Goal: Task Accomplishment & Management: Complete application form

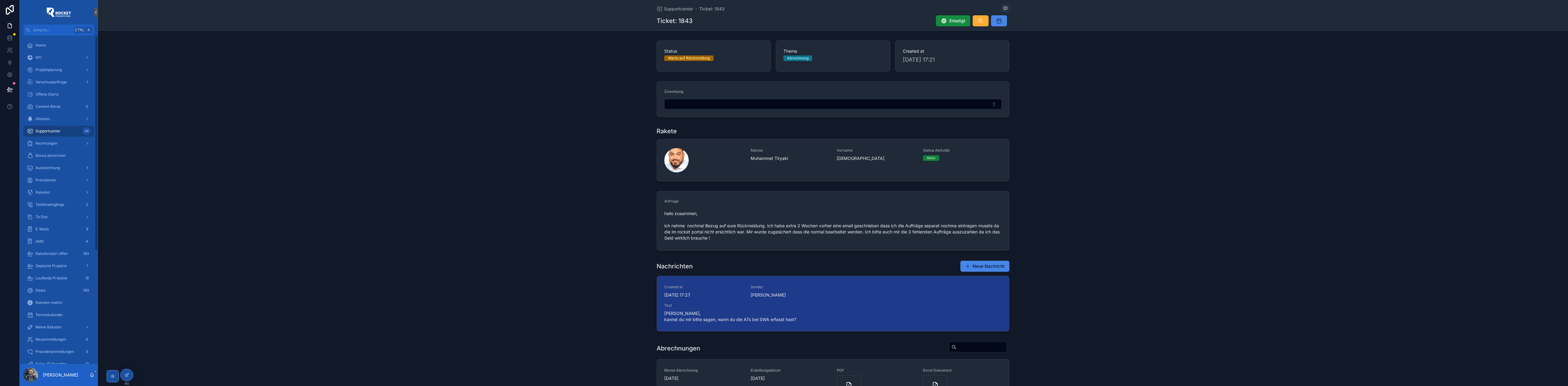
click at [60, 125] on link "Supportcenter 34" at bounding box center [58, 131] width 71 height 11
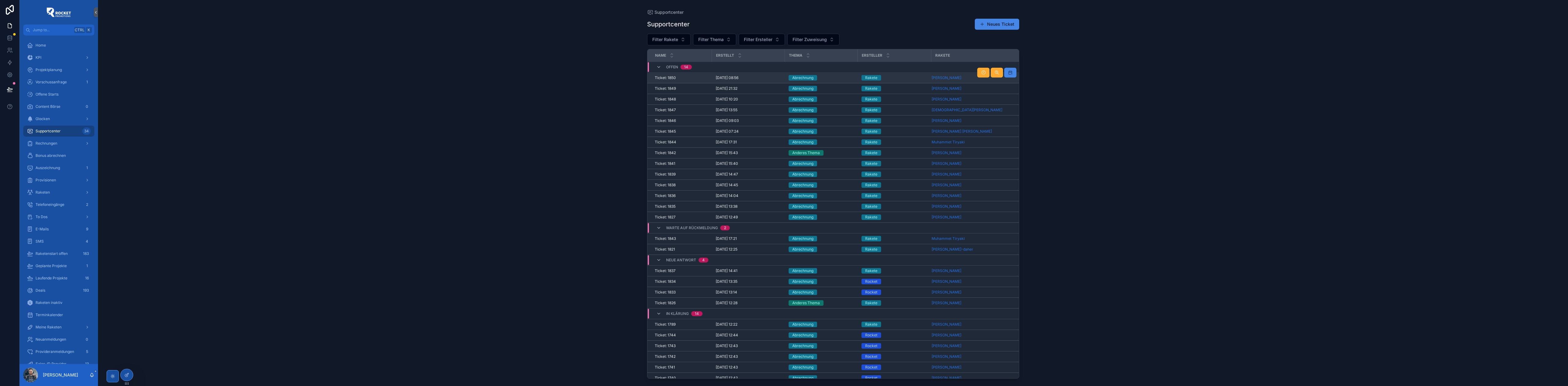
click at [621, 79] on div "Abrechnung" at bounding box center [822, 77] width 66 height 5
click at [621, 91] on div "Abrechnung" at bounding box center [822, 88] width 66 height 5
click at [621, 101] on div "Abrechnung" at bounding box center [822, 99] width 66 height 5
click at [621, 112] on span "Rakete" at bounding box center [871, 110] width 19 height 5
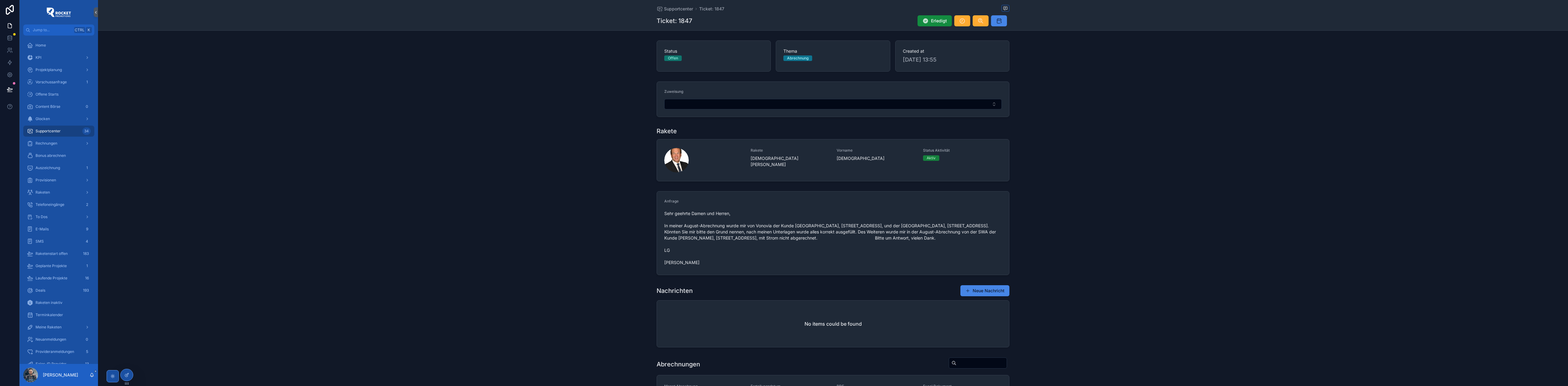
click at [621, 4] on div "Supportcenter Ticket: 1847 Ticket: 1847 Erledigt" at bounding box center [833, 15] width 353 height 30
click at [621, 9] on span "Supportcenter" at bounding box center [679, 9] width 29 height 6
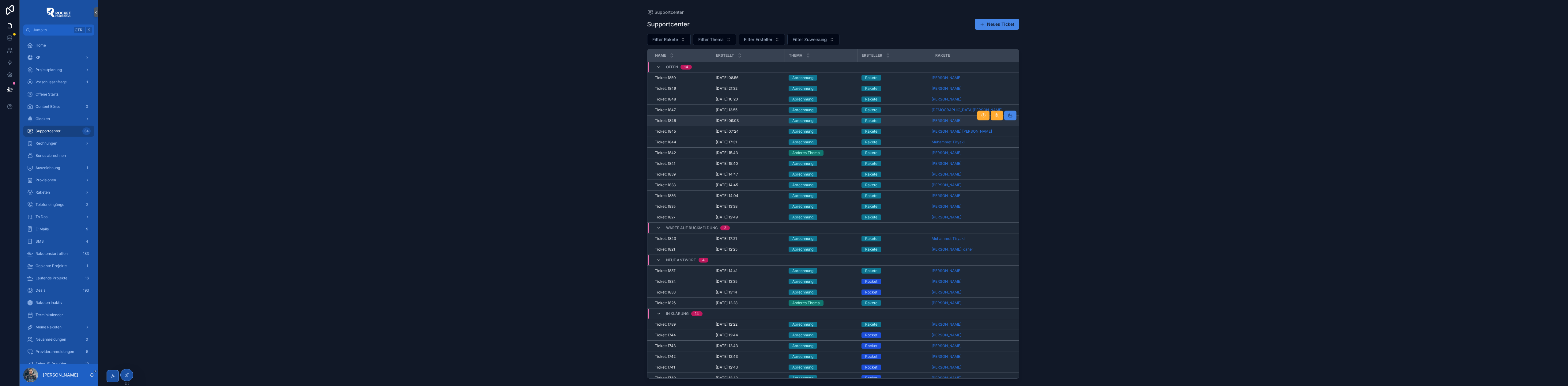
click at [621, 122] on div "Abrechnung" at bounding box center [822, 121] width 66 height 5
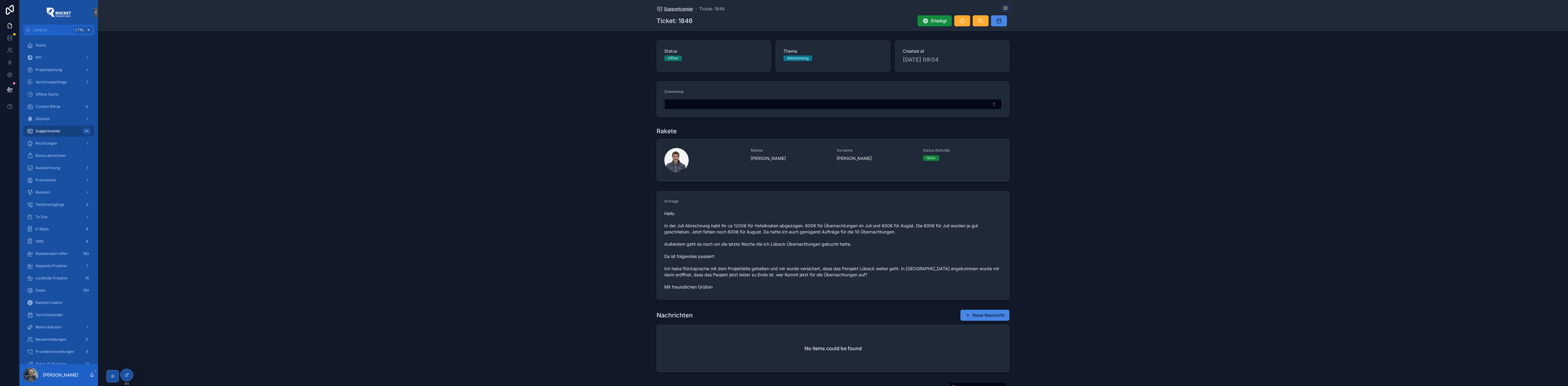
click at [621, 9] on span "Supportcenter" at bounding box center [679, 9] width 29 height 6
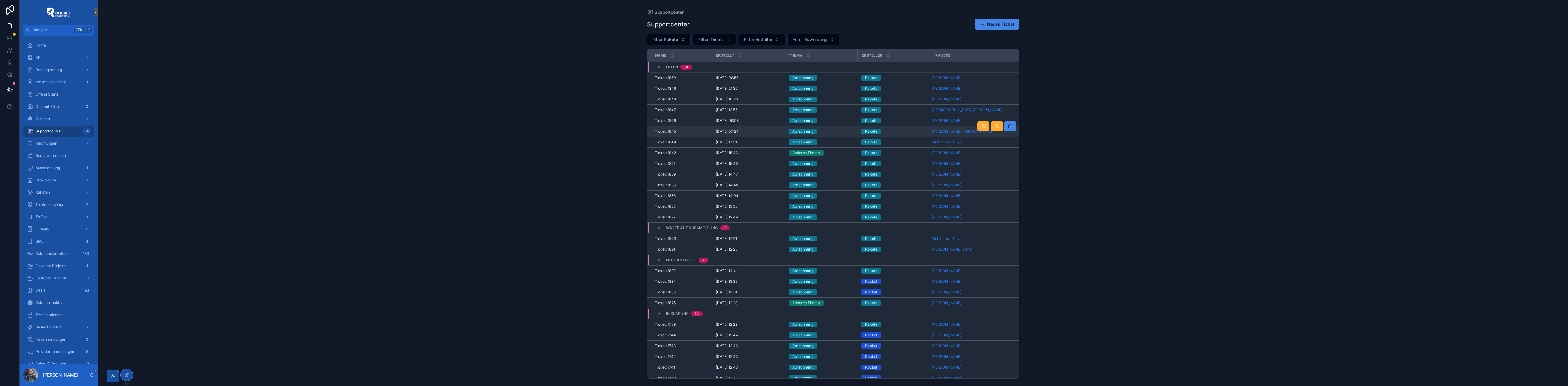
click at [621, 133] on div "Rakete" at bounding box center [894, 131] width 66 height 5
click at [621, 144] on div "Abrechnung" at bounding box center [822, 142] width 66 height 5
click at [621, 175] on div "[DATE] 17:21 [DATE] 17:21" at bounding box center [749, 239] width 66 height 5
click at [49, 175] on div "Geld" at bounding box center [58, 301] width 64 height 10
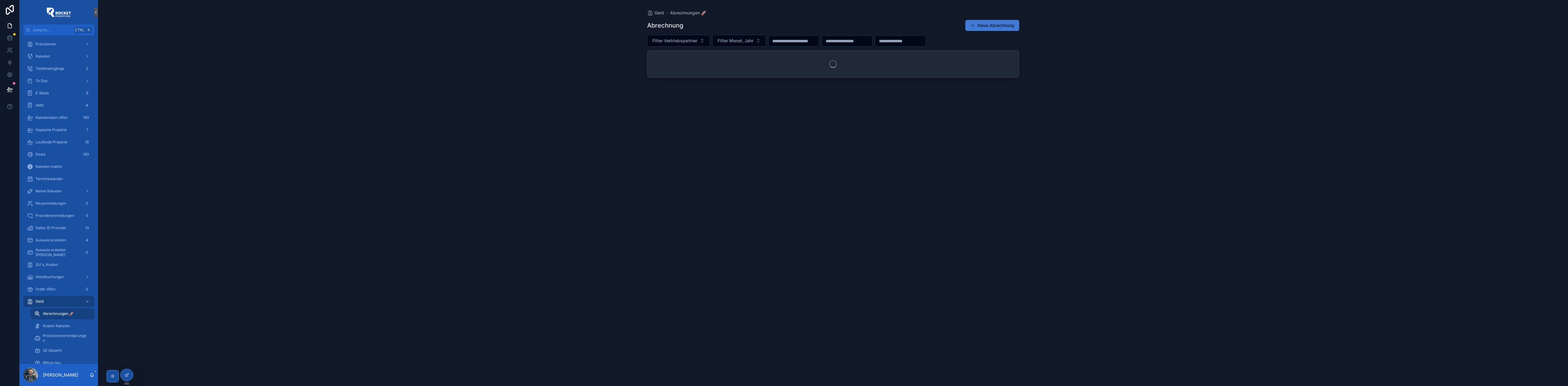
click at [621, 27] on button "Neue Abrechnung" at bounding box center [992, 26] width 54 height 11
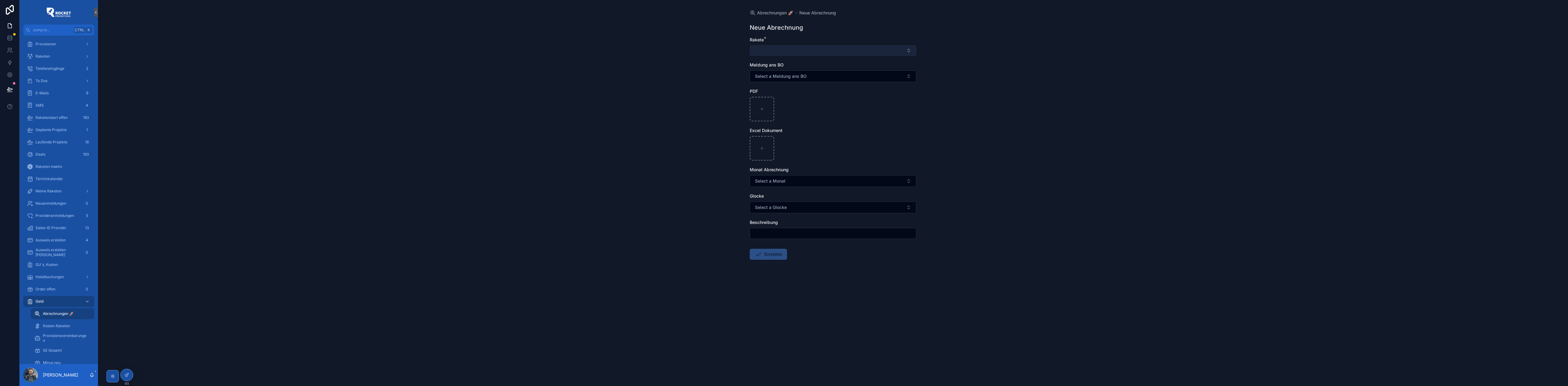
click at [621, 52] on button "Select Button" at bounding box center [833, 50] width 167 height 10
type input "**********"
click at [621, 75] on span "[PERSON_NAME]" at bounding box center [771, 75] width 35 height 6
drag, startPoint x: 773, startPoint y: 240, endPoint x: 773, endPoint y: 235, distance: 5.0
click at [621, 175] on div "scrollable content" at bounding box center [833, 234] width 167 height 11
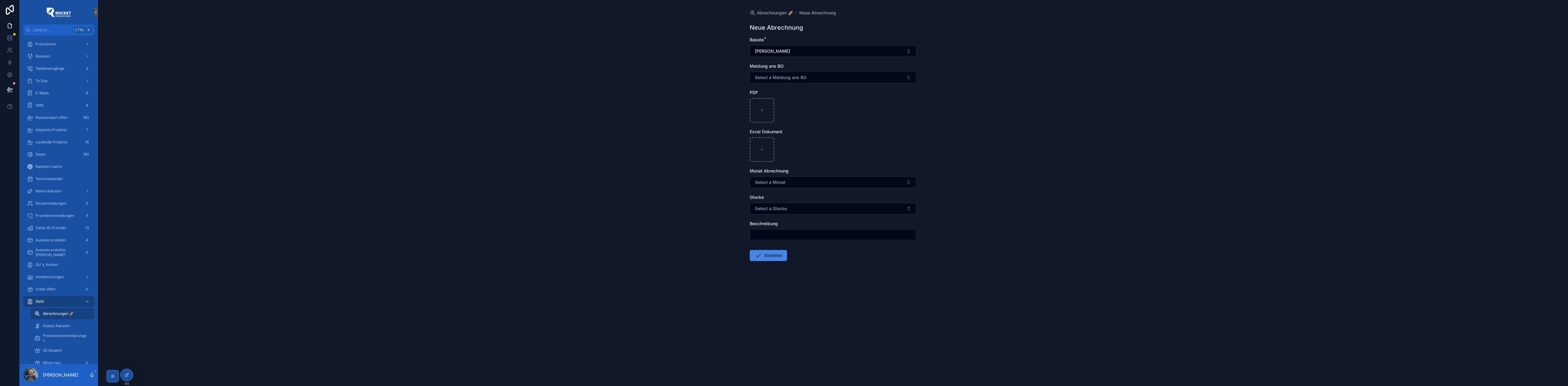
click at [621, 175] on input "scrollable content" at bounding box center [833, 234] width 166 height 9
paste input "**********"
type input "**********"
click at [621, 175] on button "Erstellen" at bounding box center [768, 256] width 37 height 11
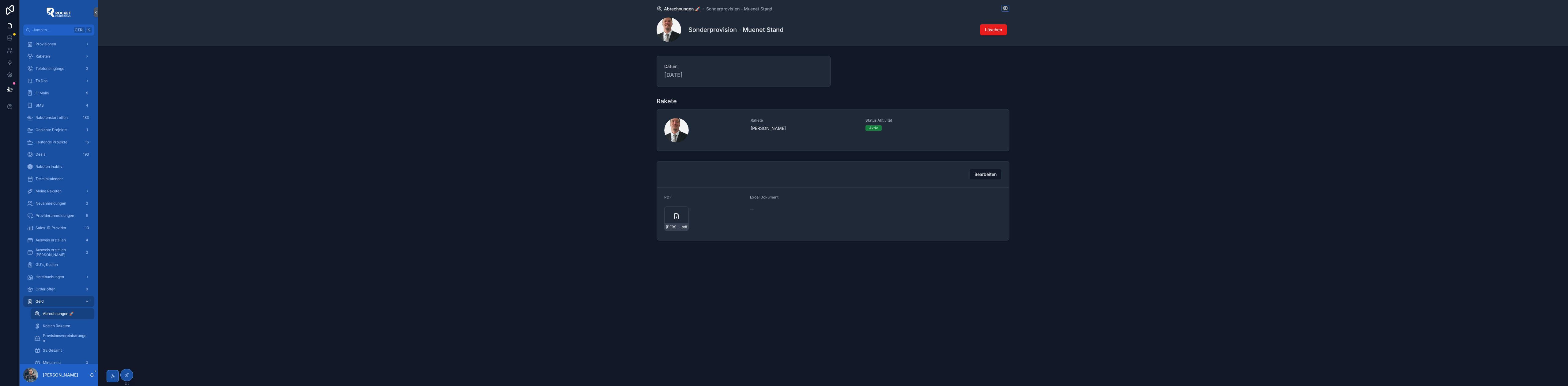
click at [621, 8] on span "Abrechnungen 🚀" at bounding box center [682, 9] width 36 height 6
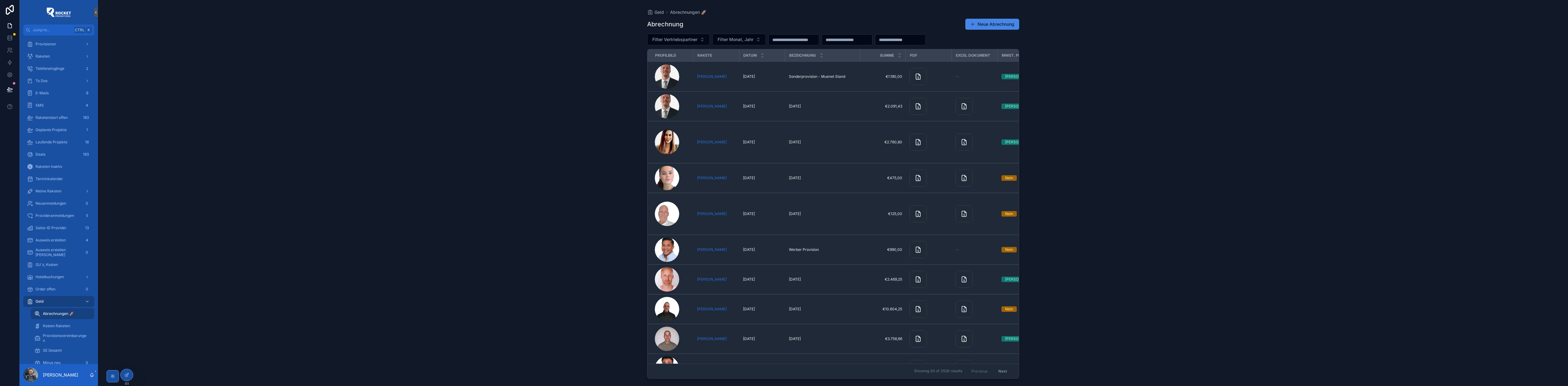
click at [621, 27] on button "Neue Abrechnung" at bounding box center [992, 24] width 54 height 11
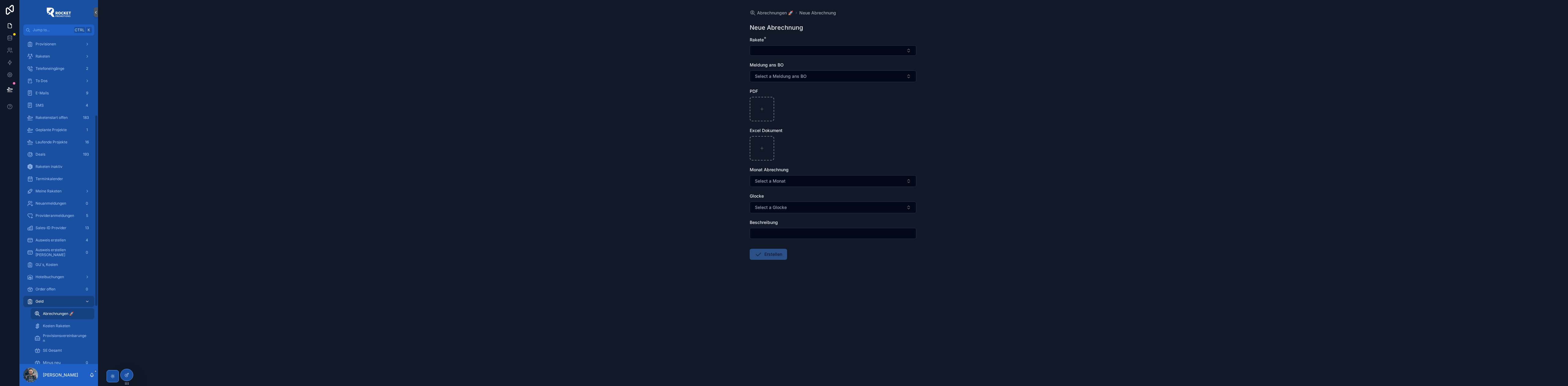
click at [621, 175] on input "scrollable content" at bounding box center [833, 233] width 166 height 9
type input "**********"
click at [620, 175] on div "**********" at bounding box center [833, 193] width 1470 height 386
click at [621, 51] on button "Select Button" at bounding box center [833, 50] width 167 height 10
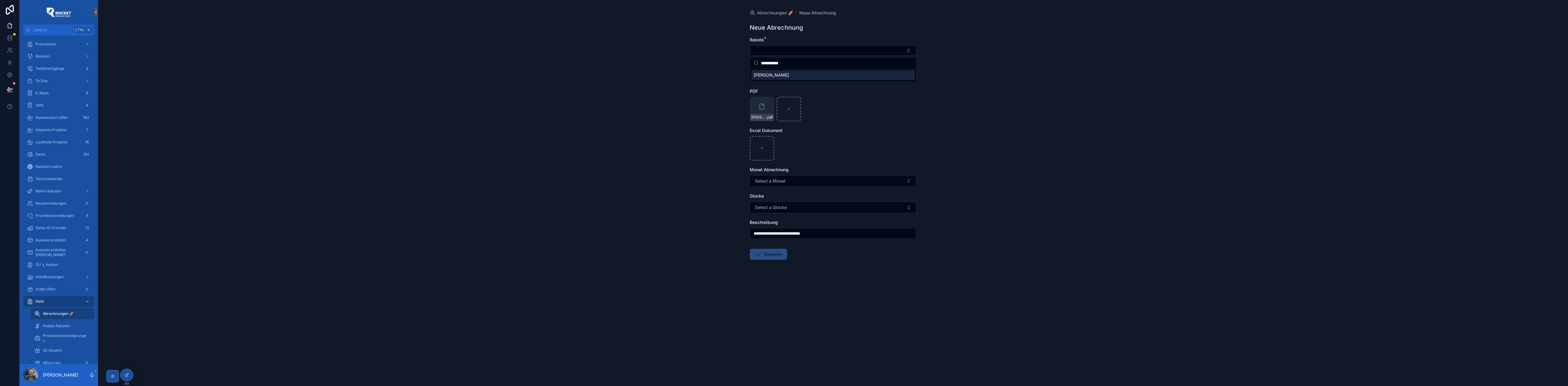
type input "**********"
click at [621, 72] on span "[PERSON_NAME]" at bounding box center [771, 75] width 35 height 6
click at [621, 82] on div "**********" at bounding box center [833, 193] width 1470 height 386
click at [621, 175] on input "**********" at bounding box center [833, 234] width 166 height 9
click at [621, 175] on form "**********" at bounding box center [833, 168] width 167 height 264
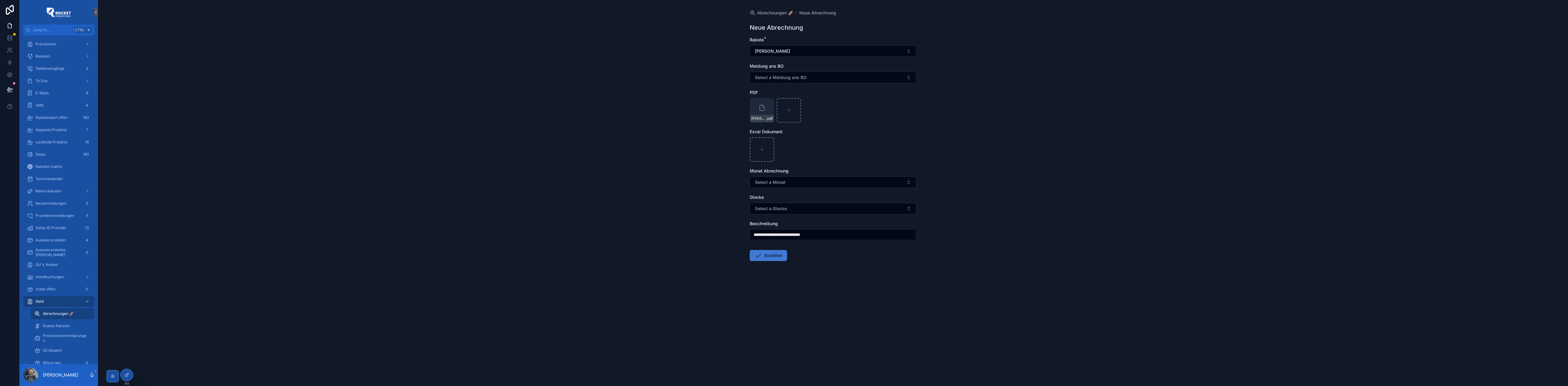
click at [621, 175] on button "Erstellen" at bounding box center [768, 256] width 37 height 11
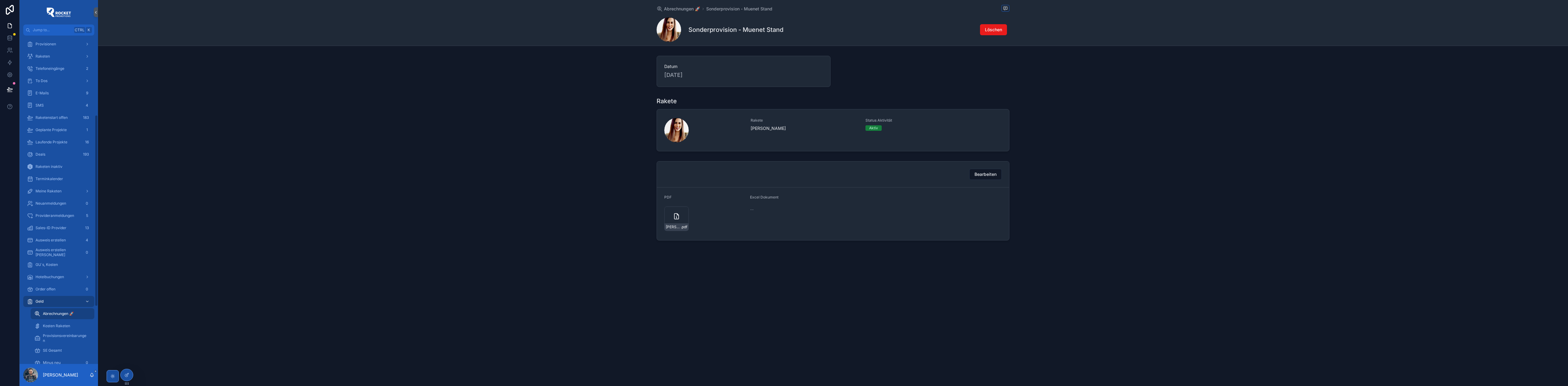
drag, startPoint x: 458, startPoint y: 210, endPoint x: 528, endPoint y: 146, distance: 94.8
click at [458, 175] on div "Bearbeiten PDF [PERSON_NAME]-7548 .pdf Excel Dokument --" at bounding box center [833, 201] width 1470 height 84
click at [621, 9] on span "Abrechnungen 🚀" at bounding box center [682, 9] width 36 height 6
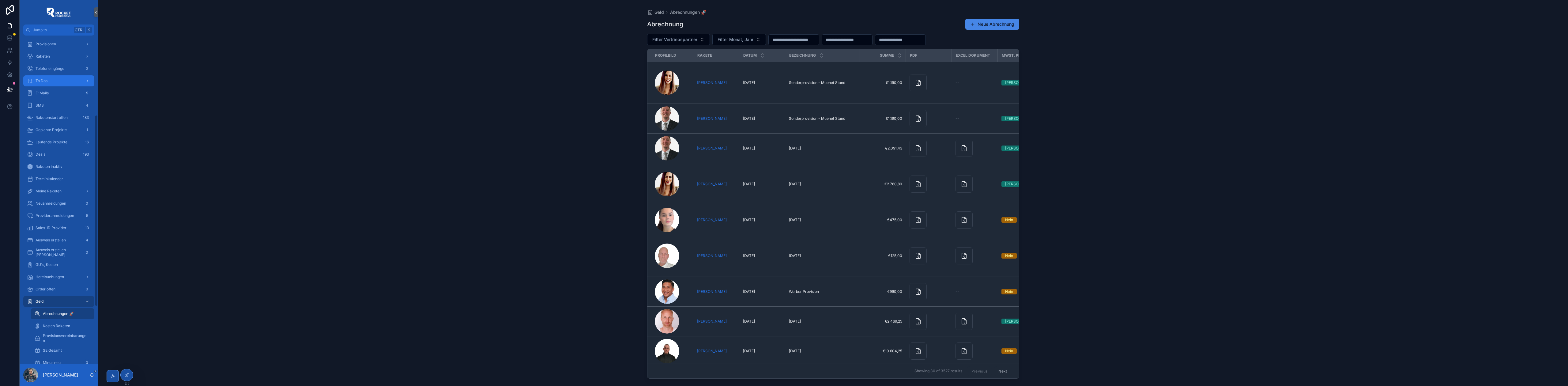
click at [49, 83] on div "To Dos" at bounding box center [58, 81] width 64 height 10
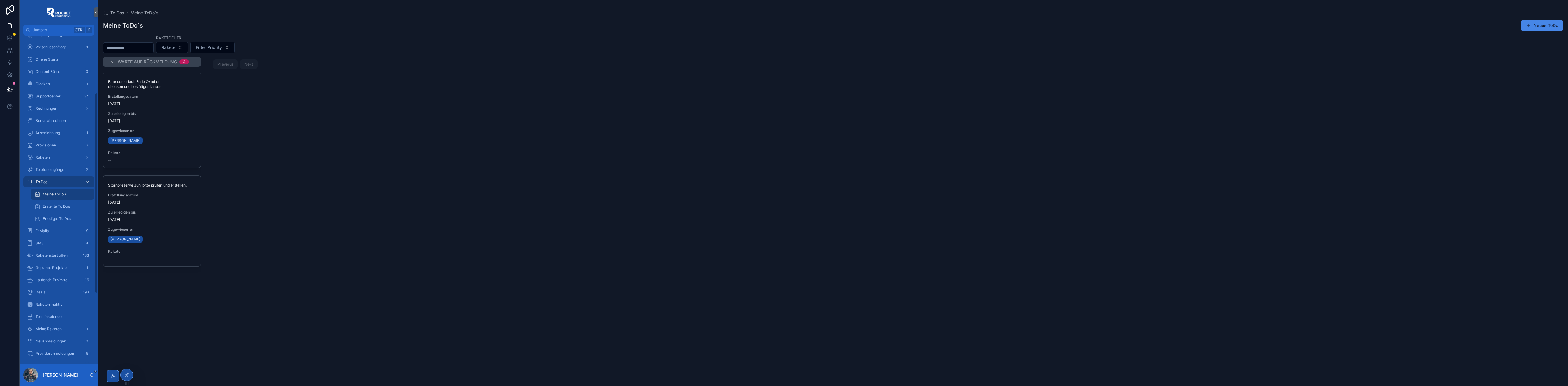
scroll to position [136, 0]
drag, startPoint x: 63, startPoint y: 334, endPoint x: 634, endPoint y: 86, distance: 622.5
click at [63, 175] on div "Geld" at bounding box center [58, 338] width 64 height 10
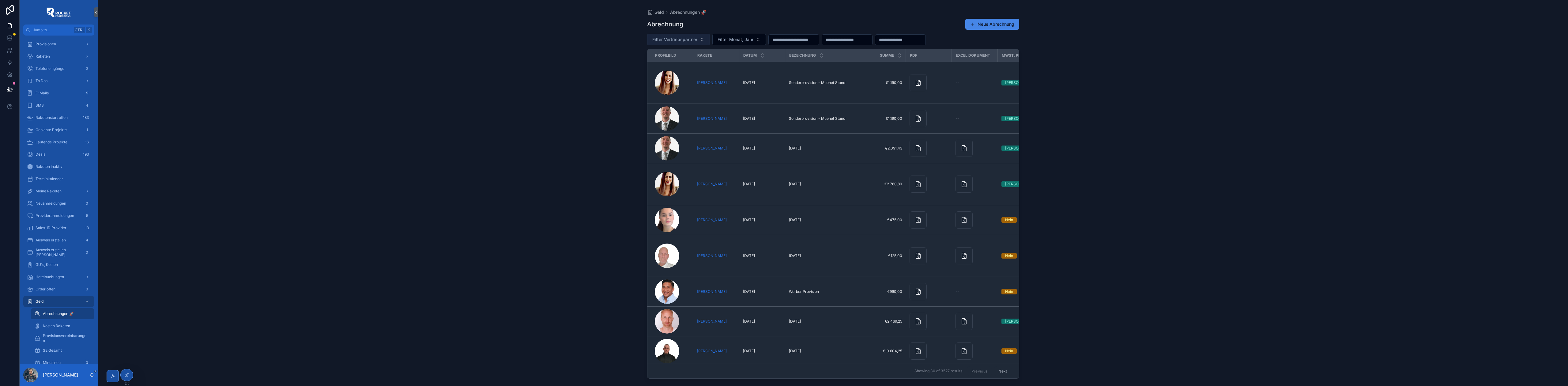
click at [621, 40] on span "Filter Vertriebspartner" at bounding box center [675, 40] width 45 height 6
type input "******"
click at [621, 76] on span "[PERSON_NAME]" at bounding box center [662, 74] width 35 height 6
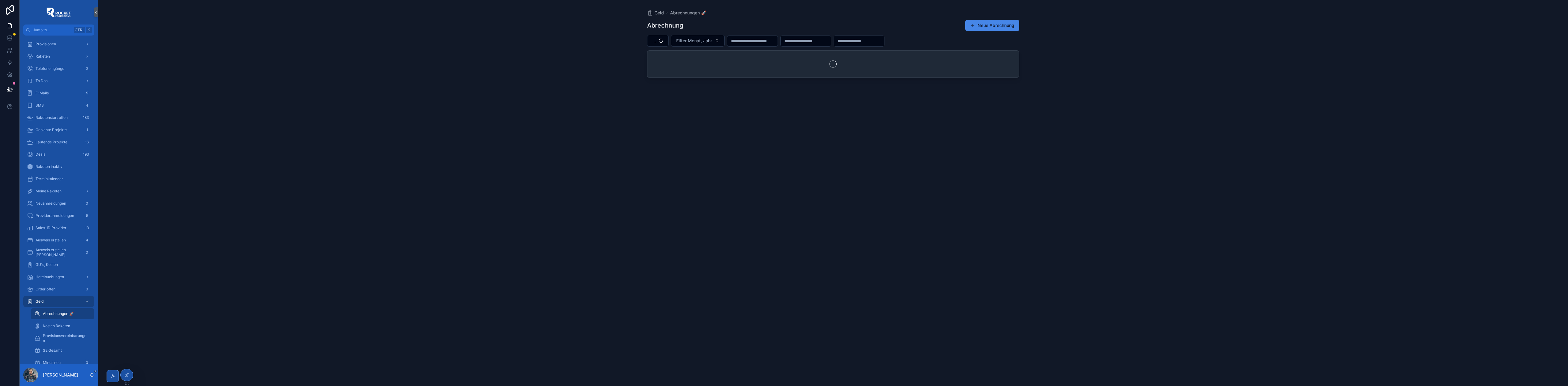
click at [510, 108] on div "Geld Abrechnungen 🚀 Abrechnung Neue Abrechnung ... Filter Monat, Jahr" at bounding box center [833, 193] width 1470 height 386
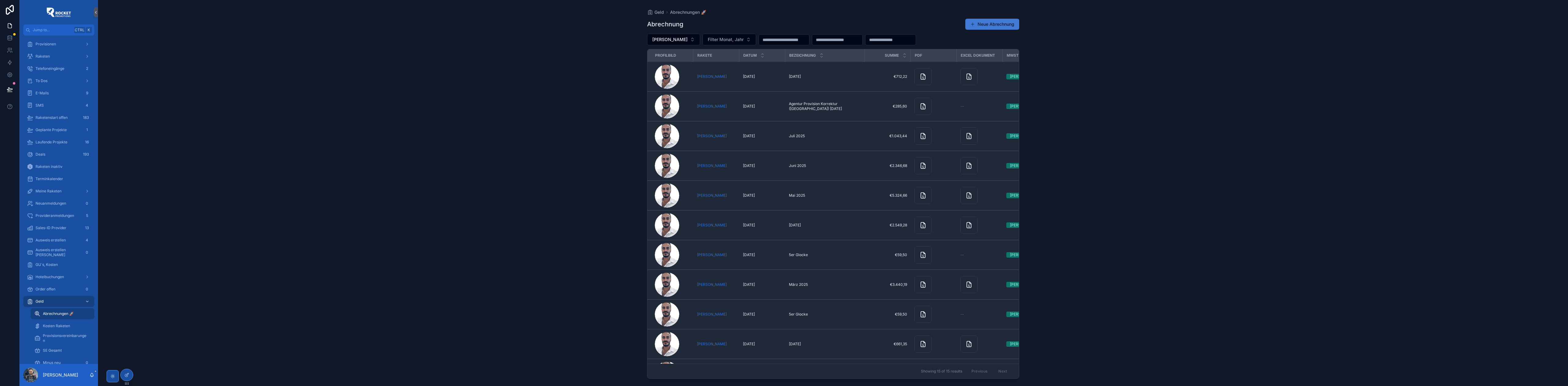
click at [621, 25] on button "Neue Abrechnung" at bounding box center [992, 24] width 54 height 11
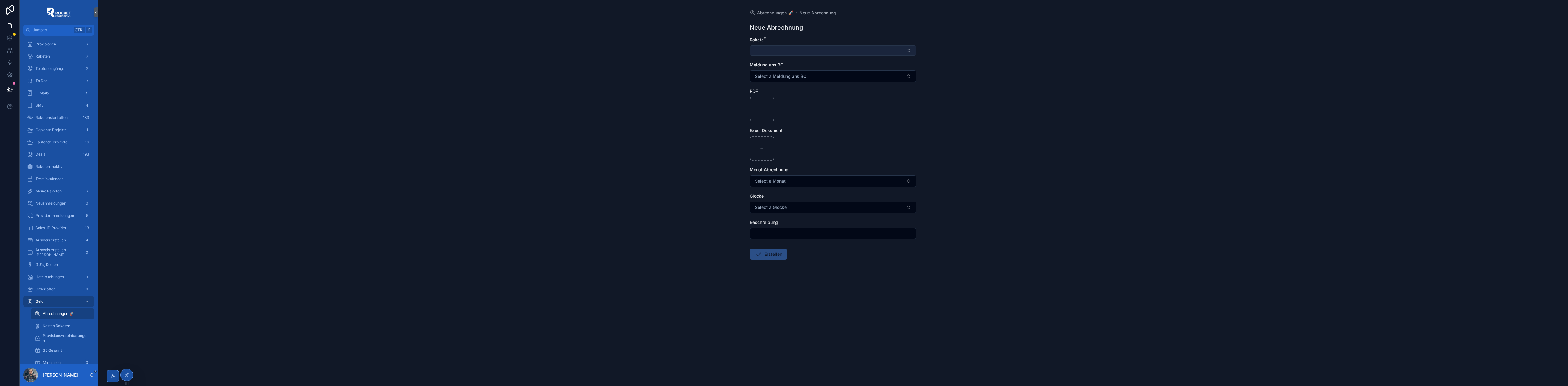
click at [621, 50] on button "Select Button" at bounding box center [833, 50] width 167 height 10
type input "**********"
click at [621, 85] on div "[PERSON_NAME]" at bounding box center [833, 85] width 164 height 10
click at [621, 175] on input "scrollable content" at bounding box center [833, 234] width 166 height 9
paste input "**********"
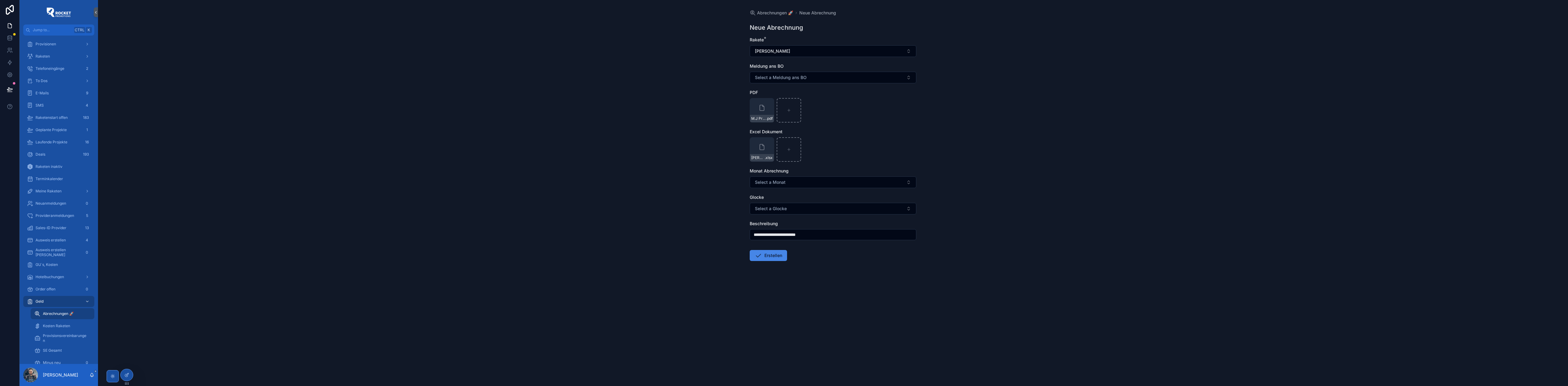
click at [621, 175] on input "**********" at bounding box center [833, 234] width 166 height 9
type input "**********"
click at [621, 175] on button "Erstellen" at bounding box center [768, 256] width 37 height 11
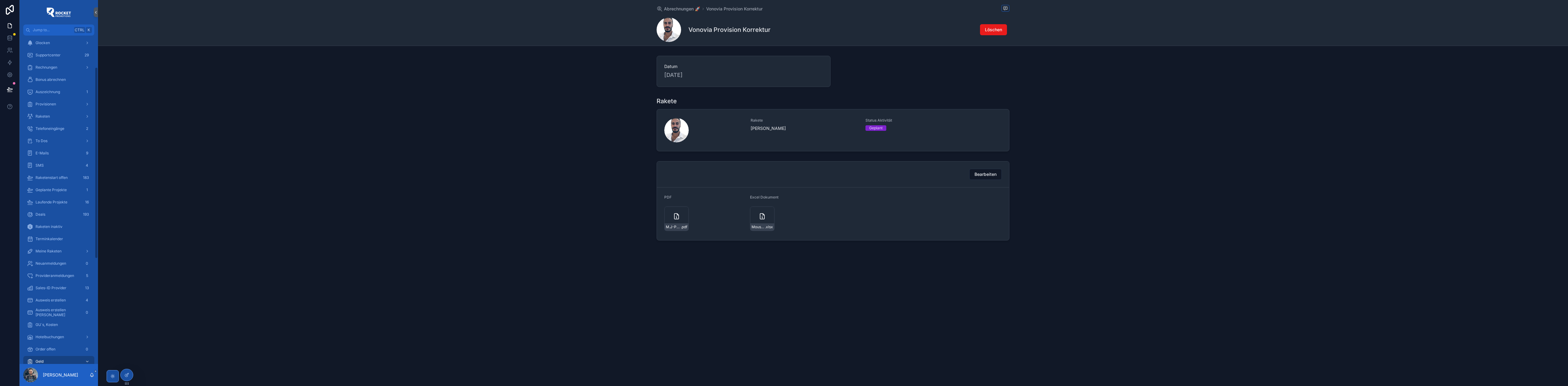
scroll to position [54, 0]
click at [481, 163] on div "Bearbeiten PDF M.J-Promotion_GU-7549 .pdf Excel Dokument Moustafa-Jarkas---[GEO…" at bounding box center [833, 201] width 1470 height 84
click at [55, 161] on div "To Dos" at bounding box center [58, 163] width 64 height 10
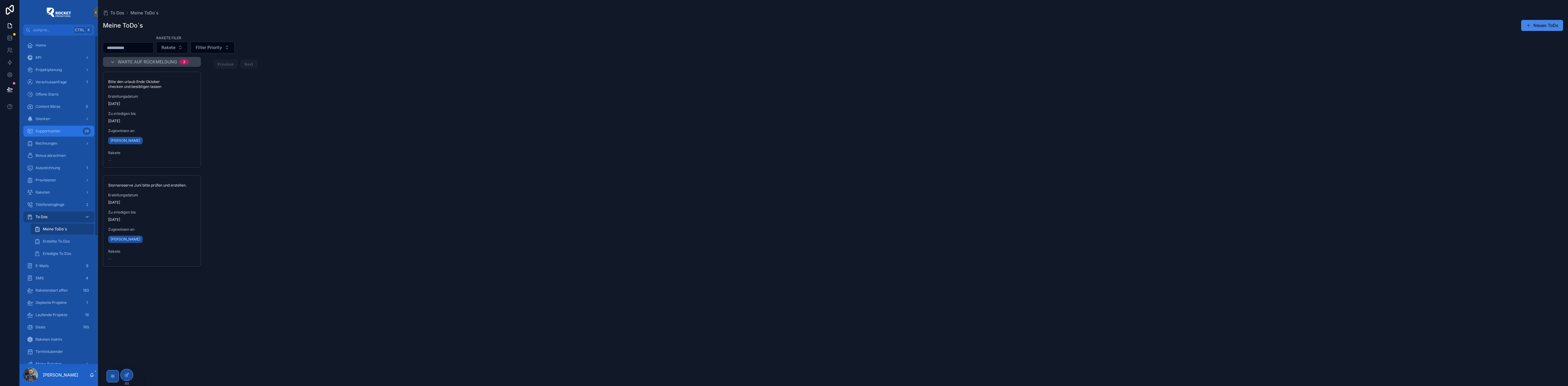
click at [54, 130] on span "Supportcenter" at bounding box center [47, 131] width 25 height 5
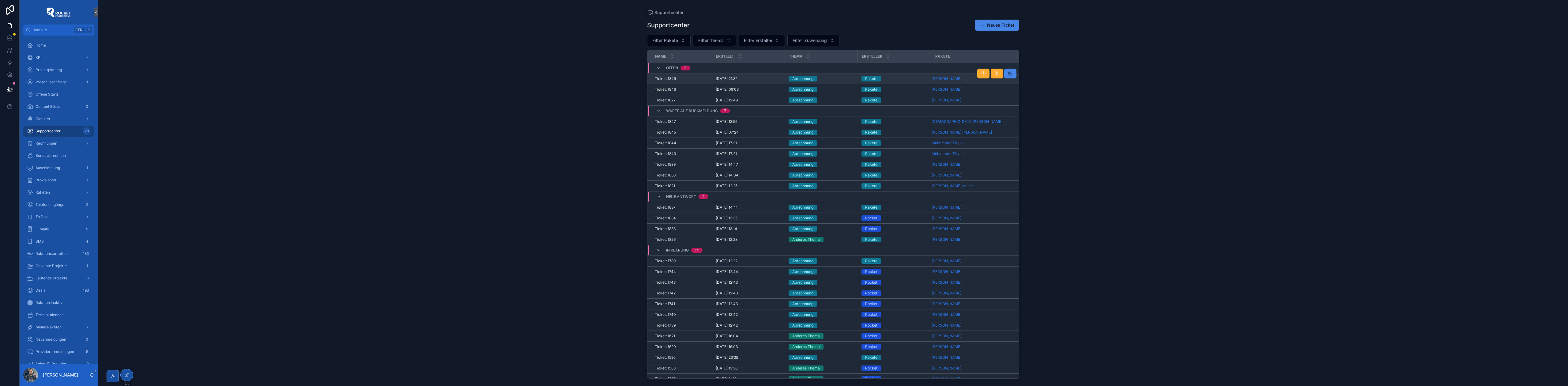
click at [621, 80] on div "Abrechnung" at bounding box center [822, 79] width 66 height 5
click at [621, 89] on div "Abrechnung" at bounding box center [822, 89] width 66 height 5
click at [621, 99] on div "Abrechnung" at bounding box center [822, 100] width 66 height 5
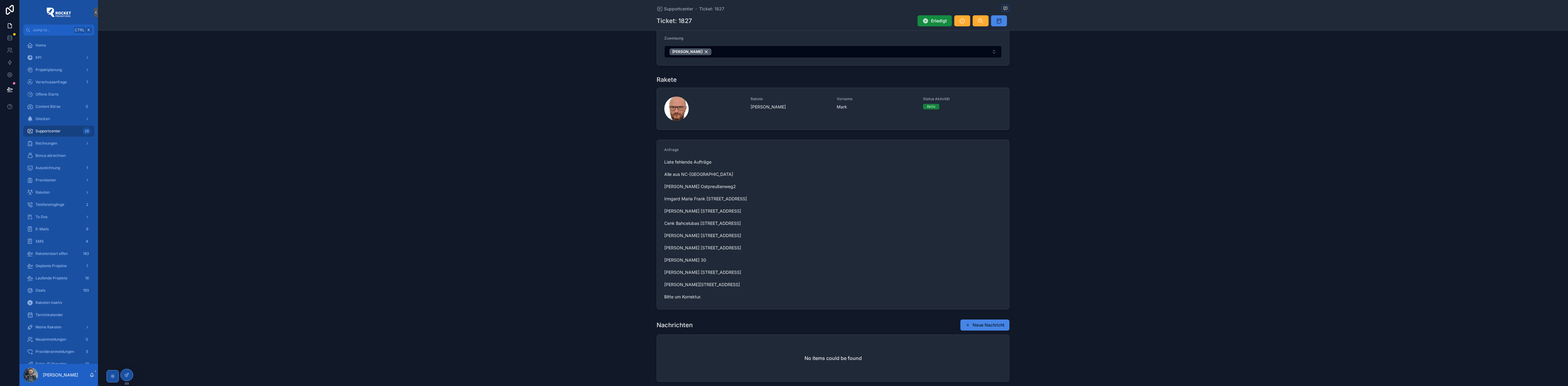
scroll to position [27, 0]
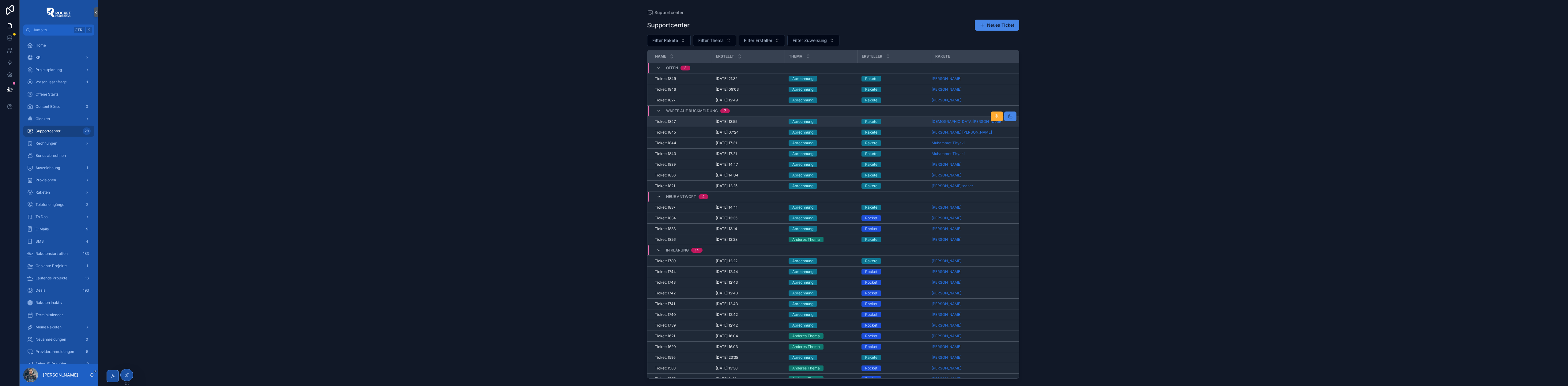
click at [621, 122] on div "Abrechnung" at bounding box center [822, 121] width 66 height 5
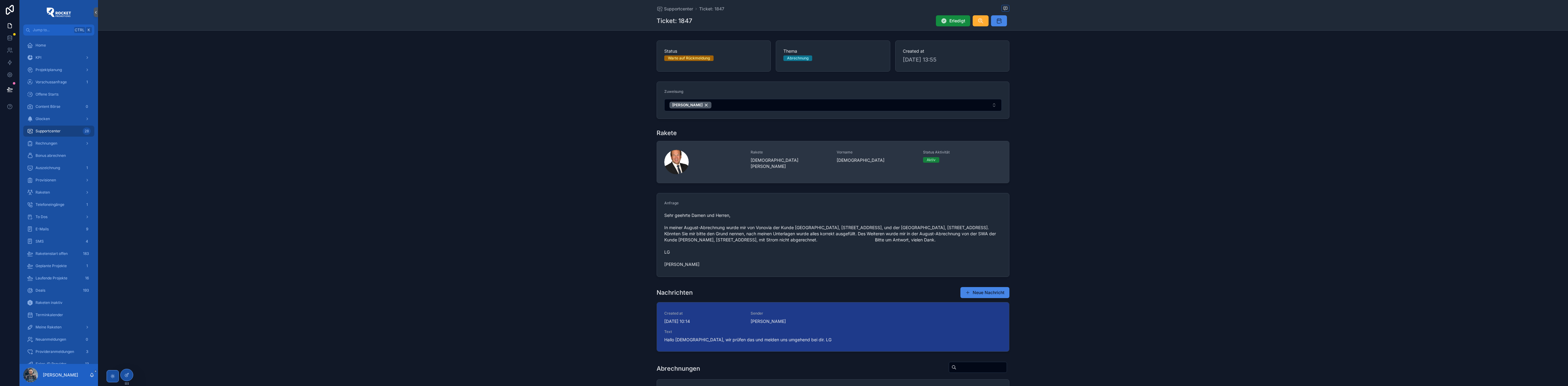
drag, startPoint x: 745, startPoint y: 161, endPoint x: 739, endPoint y: 165, distance: 7.2
click at [0, 0] on icon "scrollable content" at bounding box center [0, 0] width 0 height 0
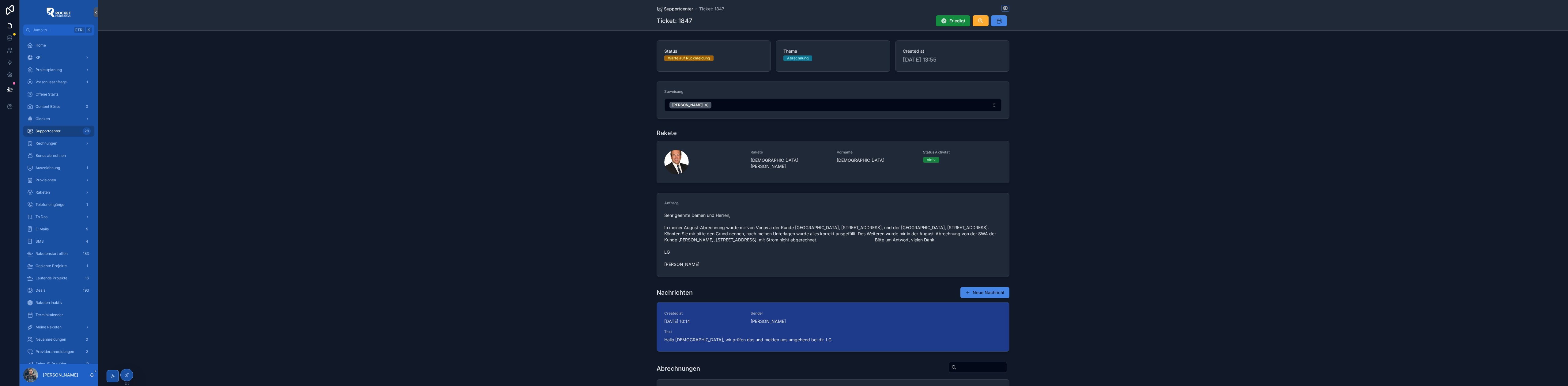
click at [621, 7] on span "Supportcenter" at bounding box center [679, 9] width 29 height 6
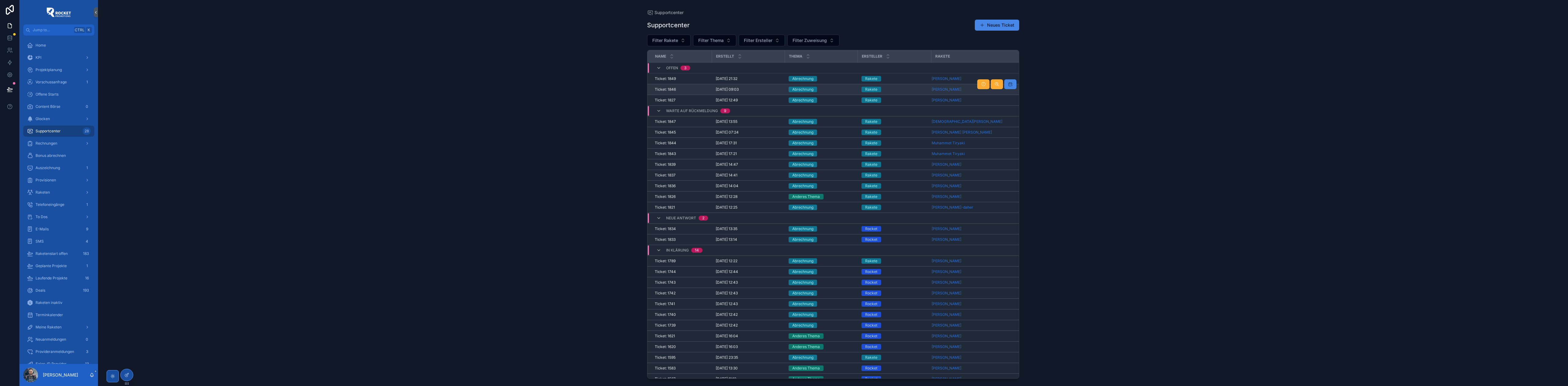
click at [621, 91] on div "Abrechnung" at bounding box center [822, 89] width 66 height 5
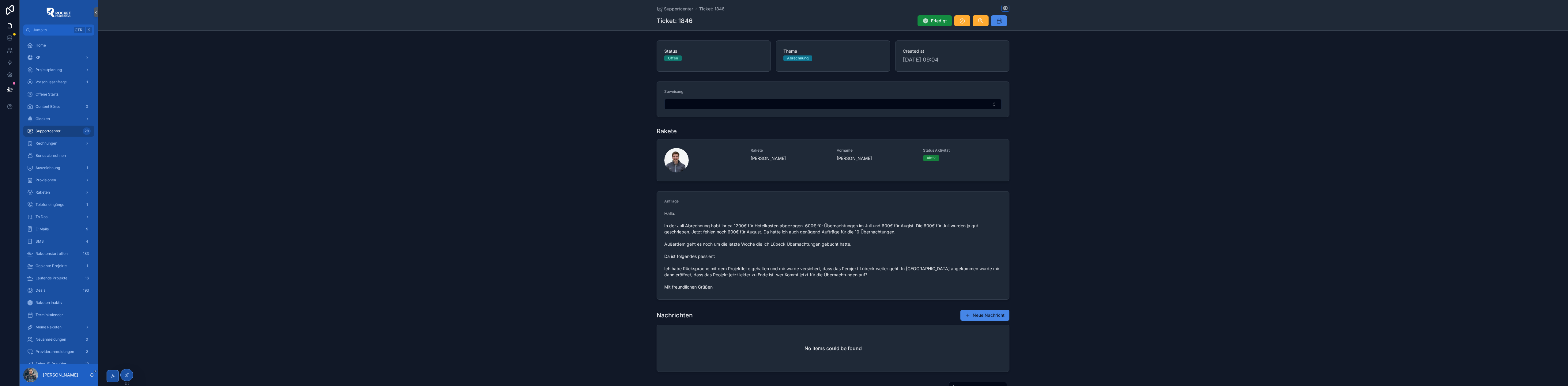
click at [621, 175] on span "Hallo. In der Juli Abrechnung habt ihr ca 1200€ für Hotelkosten abgezogen. 600€…" at bounding box center [833, 250] width 337 height 80
drag, startPoint x: 769, startPoint y: 244, endPoint x: 819, endPoint y: 243, distance: 50.0
click at [621, 175] on span "Hallo. In der Juli Abrechnung habt ihr ca 1200€ für Hotelkosten abgezogen. 600€…" at bounding box center [833, 250] width 337 height 80
copy span "Lübeck Übernachtungen"
click at [621, 7] on span "Supportcenter" at bounding box center [679, 9] width 29 height 6
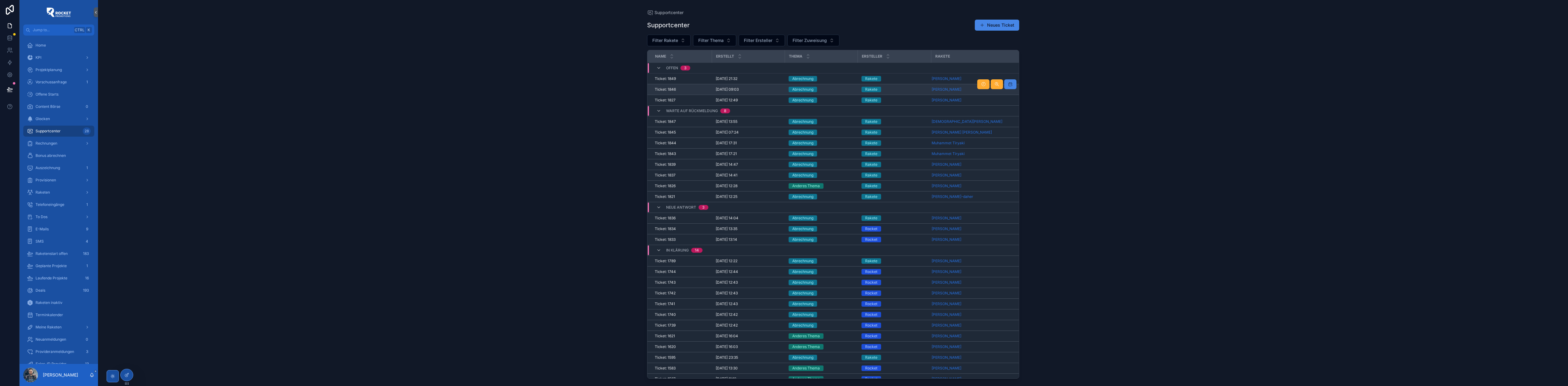
click at [621, 85] on td "Abrechnung" at bounding box center [822, 89] width 73 height 11
click at [621, 79] on div "Abrechnung" at bounding box center [822, 79] width 66 height 5
click at [621, 91] on div "Abrechnung" at bounding box center [822, 89] width 66 height 5
click at [621, 100] on div "Abrechnung" at bounding box center [822, 100] width 66 height 5
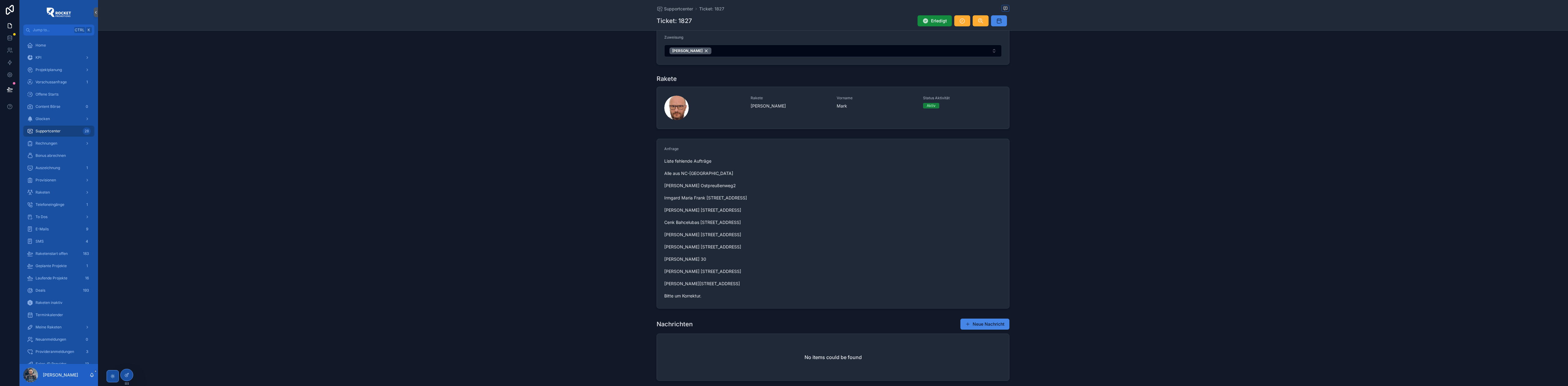
scroll to position [82, 0]
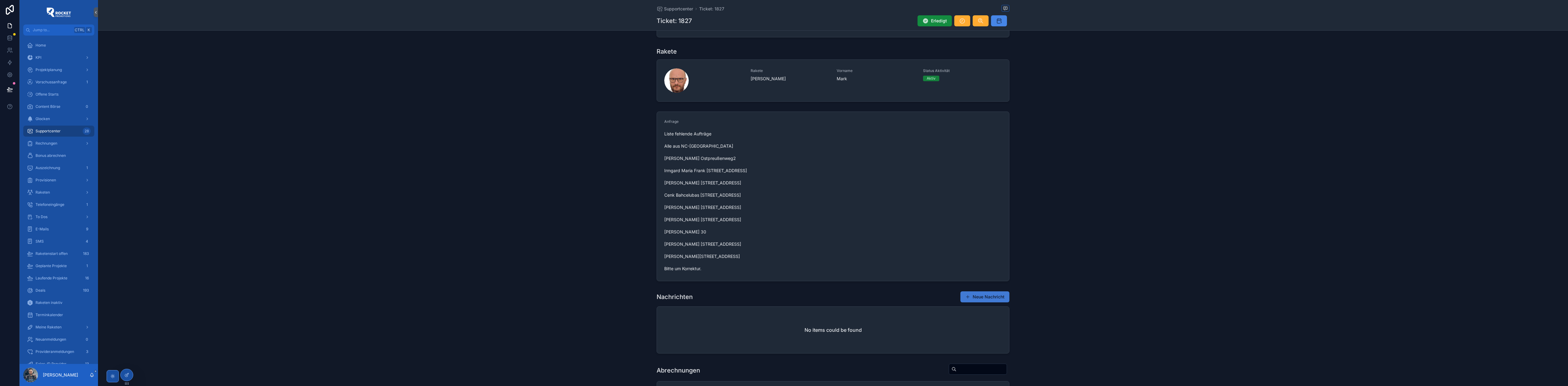
click at [621, 175] on button "Neue Nachricht" at bounding box center [985, 297] width 49 height 11
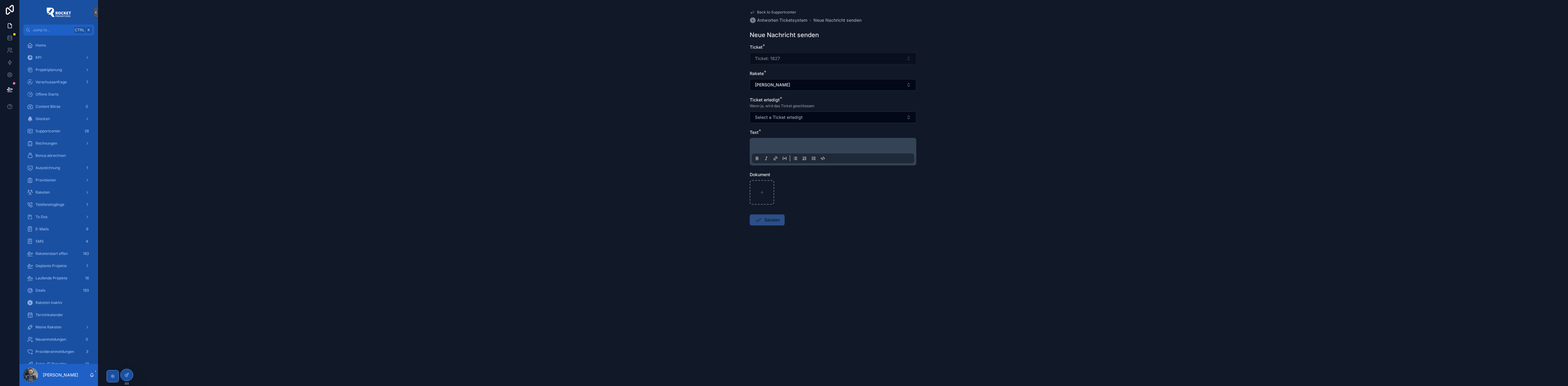
click at [621, 143] on div "scrollable content" at bounding box center [833, 152] width 163 height 23
click at [621, 145] on p "scrollable content" at bounding box center [834, 147] width 163 height 6
click at [621, 9] on div "Back to Supportcenter Antworten Ticketsystem Neue Nachricht senden Neue Nachric…" at bounding box center [833, 139] width 177 height 278
click at [621, 10] on span "Back to Supportcenter" at bounding box center [777, 12] width 39 height 5
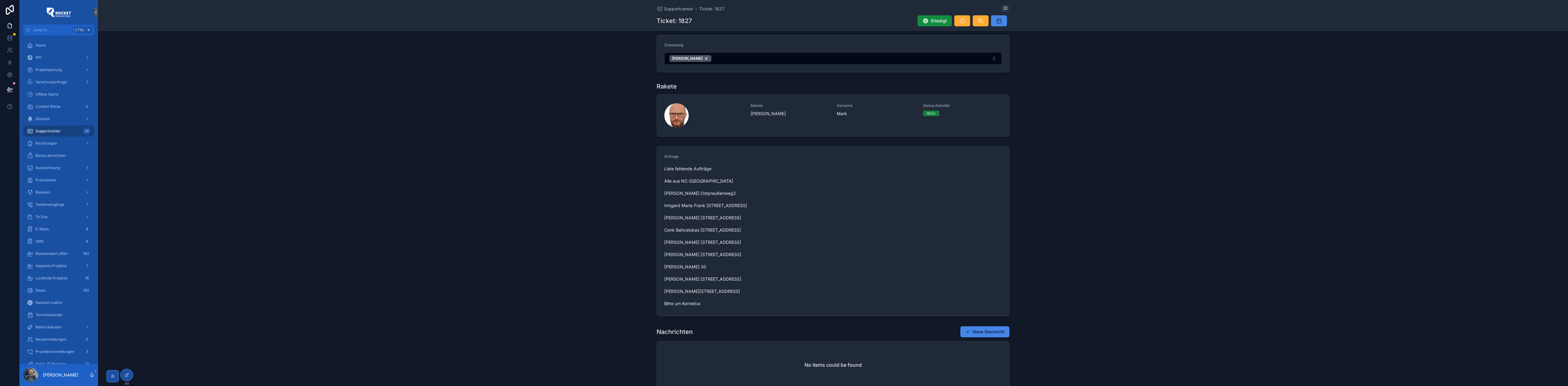
scroll to position [54, 0]
click at [621, 175] on span "Liste fehlende Aufträge Alle aus NC-[GEOGRAPHIC_DATA] [PERSON_NAME] Ostpreußenw…" at bounding box center [833, 228] width 337 height 141
copy span "Allmendiengen"
click at [621, 175] on span "Liste fehlende Aufträge Alle aus NC-[GEOGRAPHIC_DATA] [PERSON_NAME] Ostpreußenw…" at bounding box center [833, 228] width 337 height 141
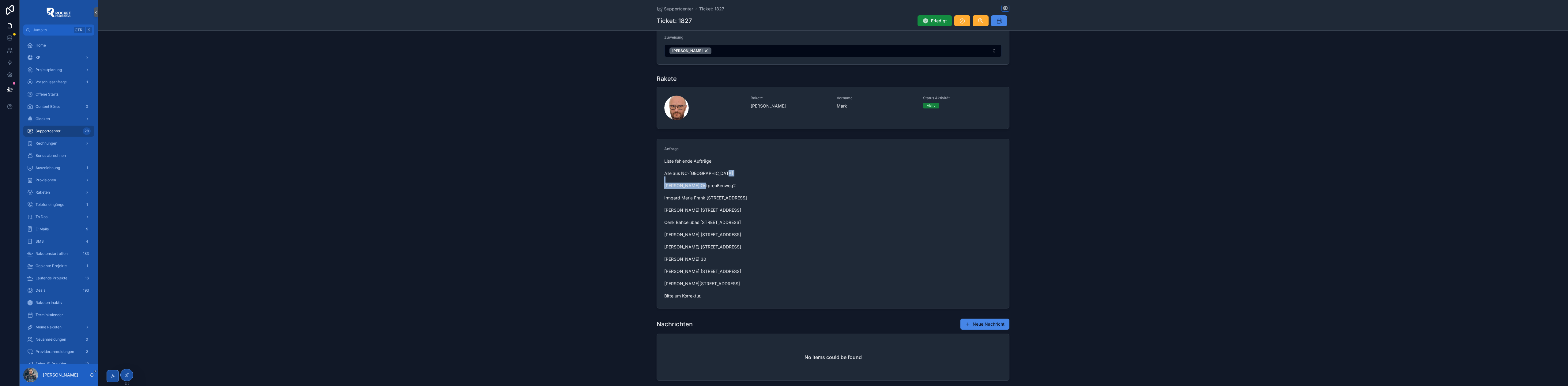
drag, startPoint x: 662, startPoint y: 187, endPoint x: 709, endPoint y: 188, distance: 47.0
click at [621, 175] on form "Anfrage Liste fehlende Aufträge Alle aus NC-[GEOGRAPHIC_DATA] [PERSON_NAME] Ost…" at bounding box center [833, 223] width 352 height 169
copy span "[PERSON_NAME]"
drag, startPoint x: 663, startPoint y: 199, endPoint x: 678, endPoint y: 199, distance: 15.0
click at [621, 175] on span "Liste fehlende Aufträge Alle aus NC-[GEOGRAPHIC_DATA] [PERSON_NAME] Ostpreußenw…" at bounding box center [833, 228] width 337 height 141
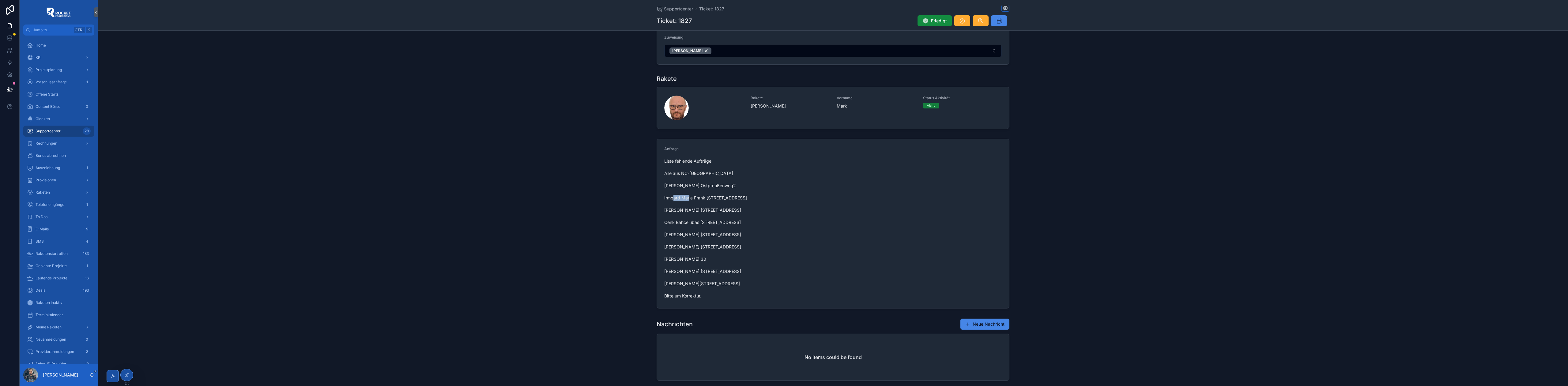
copy span "Irmgard"
drag, startPoint x: 663, startPoint y: 209, endPoint x: 682, endPoint y: 212, distance: 19.2
click at [621, 175] on span "Liste fehlende Aufträge Alle aus NC-[GEOGRAPHIC_DATA] [PERSON_NAME] Ostpreußenw…" at bounding box center [833, 228] width 337 height 141
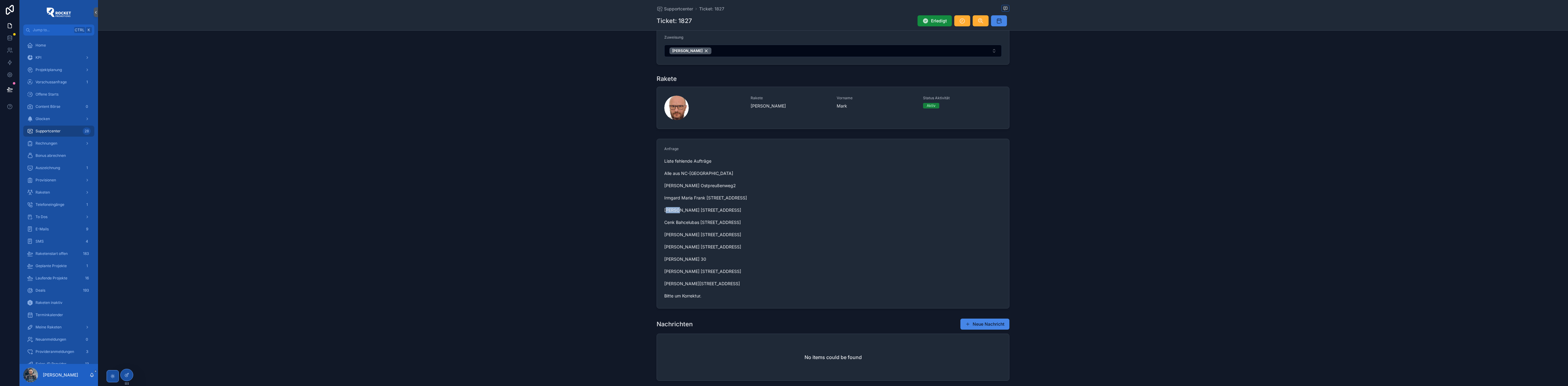
click at [621, 175] on span "Liste fehlende Aufträge Alle aus NC-[GEOGRAPHIC_DATA] [PERSON_NAME] Ostpreußenw…" at bounding box center [833, 228] width 337 height 141
copy span "Maik"
click at [621, 175] on span "Liste fehlende Aufträge Alle aus NC-[GEOGRAPHIC_DATA] [PERSON_NAME] Ostpreußenw…" at bounding box center [833, 228] width 337 height 141
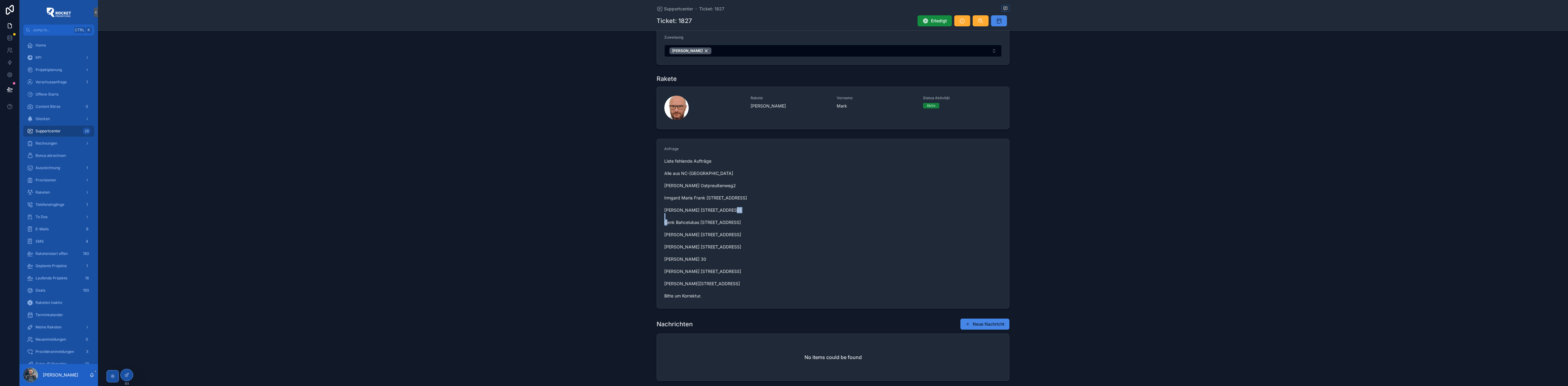
copy span "Cenk"
click at [621, 175] on span "Liste fehlende Aufträge Alle aus NC-[GEOGRAPHIC_DATA] [PERSON_NAME] Ostpreußenw…" at bounding box center [833, 228] width 337 height 141
copy span "[PERSON_NAME]"
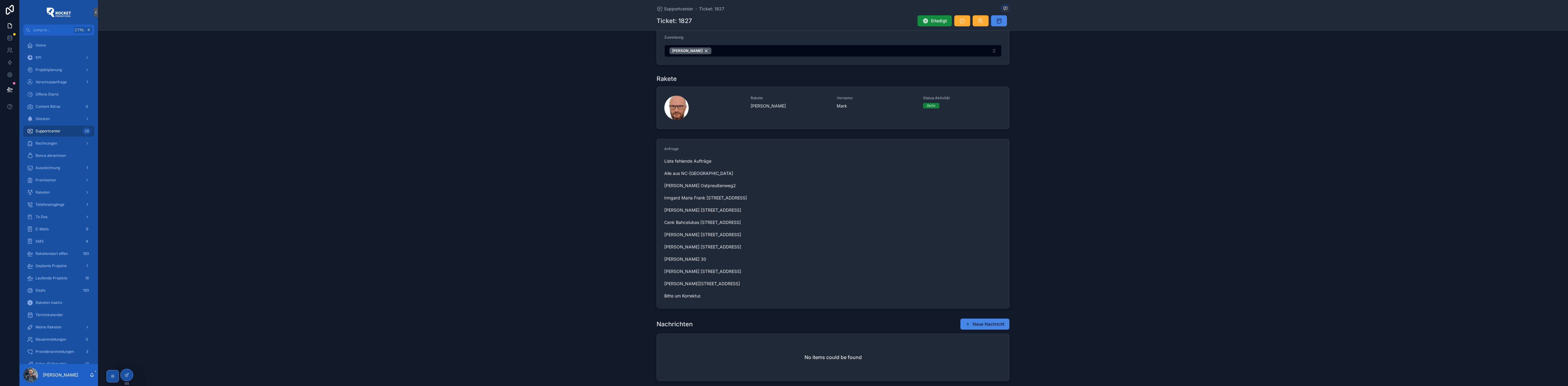
click at [621, 175] on span "Liste fehlende Aufträge Alle aus NC-[GEOGRAPHIC_DATA] [PERSON_NAME] Ostpreußenw…" at bounding box center [833, 228] width 337 height 141
copy span "Wasner"
click at [621, 175] on span "Liste fehlende Aufträge Alle aus NC-[GEOGRAPHIC_DATA] [PERSON_NAME] Ostpreußenw…" at bounding box center [833, 228] width 337 height 141
drag, startPoint x: 665, startPoint y: 247, endPoint x: 694, endPoint y: 248, distance: 29.0
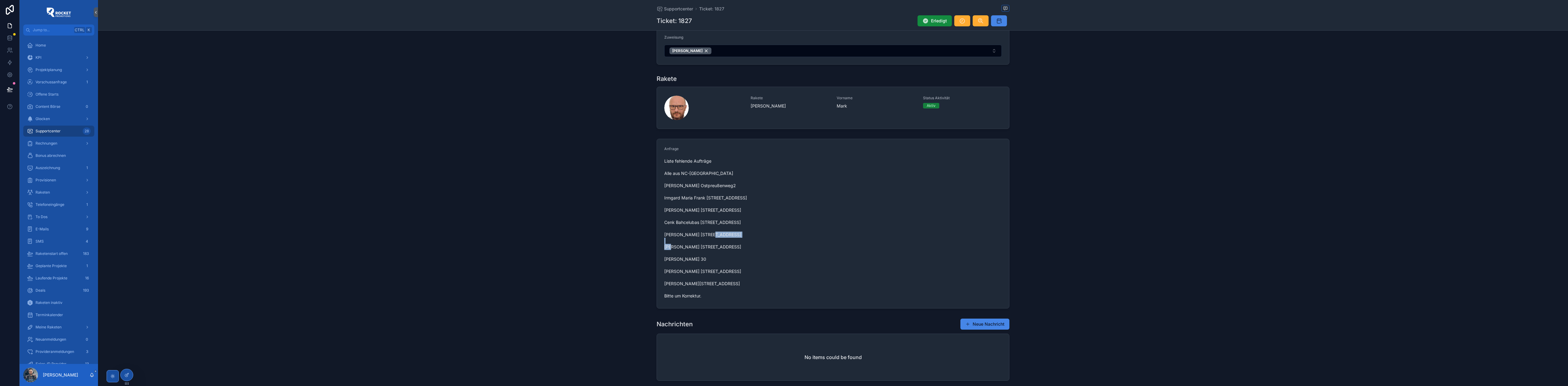
click at [621, 175] on span "Liste fehlende Aufträge Alle aus NC-[GEOGRAPHIC_DATA] [PERSON_NAME] Ostpreußenw…" at bounding box center [833, 228] width 337 height 141
copy span "[PERSON_NAME]"
drag, startPoint x: 660, startPoint y: 261, endPoint x: 685, endPoint y: 260, distance: 25.0
click at [621, 175] on form "Anfrage Liste fehlende Aufträge Alle aus NC-[GEOGRAPHIC_DATA] [PERSON_NAME] Ost…" at bounding box center [833, 223] width 352 height 169
copy span "[PERSON_NAME]"
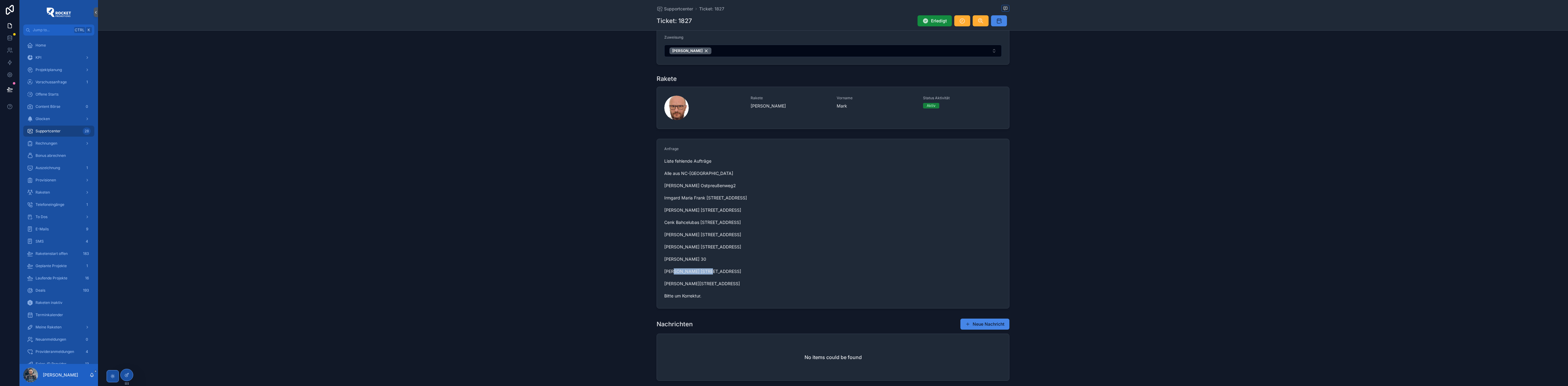
drag, startPoint x: 660, startPoint y: 273, endPoint x: 698, endPoint y: 271, distance: 38.1
click at [621, 175] on form "Anfrage Liste fehlende Aufträge Alle aus NC-[GEOGRAPHIC_DATA] [PERSON_NAME] Ost…" at bounding box center [833, 223] width 352 height 169
click at [621, 175] on span "Liste fehlende Aufträge Alle aus NC-[GEOGRAPHIC_DATA] [PERSON_NAME] Ostpreußenw…" at bounding box center [833, 228] width 337 height 141
drag, startPoint x: 662, startPoint y: 285, endPoint x: 689, endPoint y: 286, distance: 27.0
click at [621, 175] on span "Liste fehlende Aufträge Alle aus NC-[GEOGRAPHIC_DATA] [PERSON_NAME] Ostpreußenw…" at bounding box center [833, 228] width 337 height 141
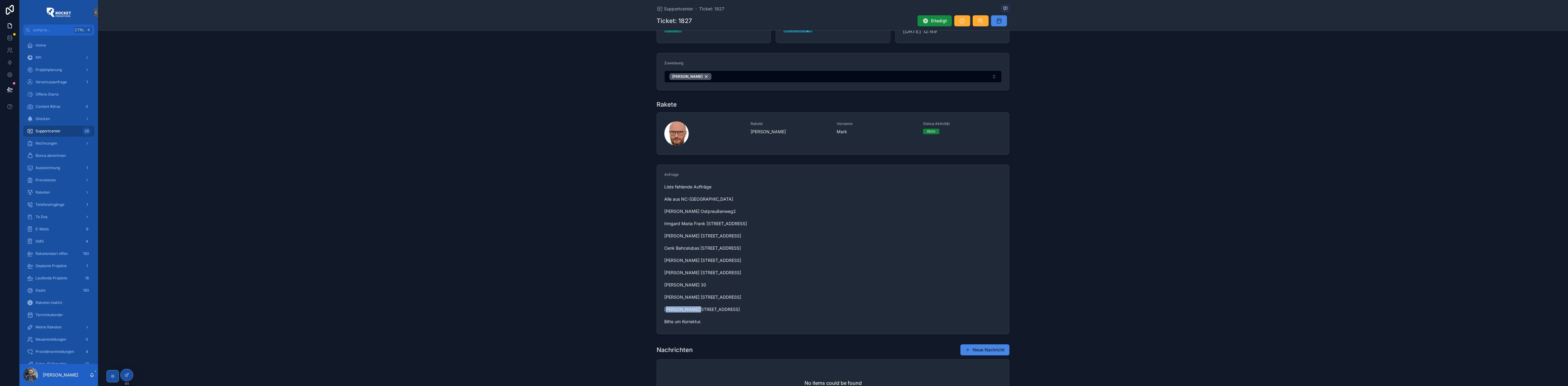
scroll to position [0, 0]
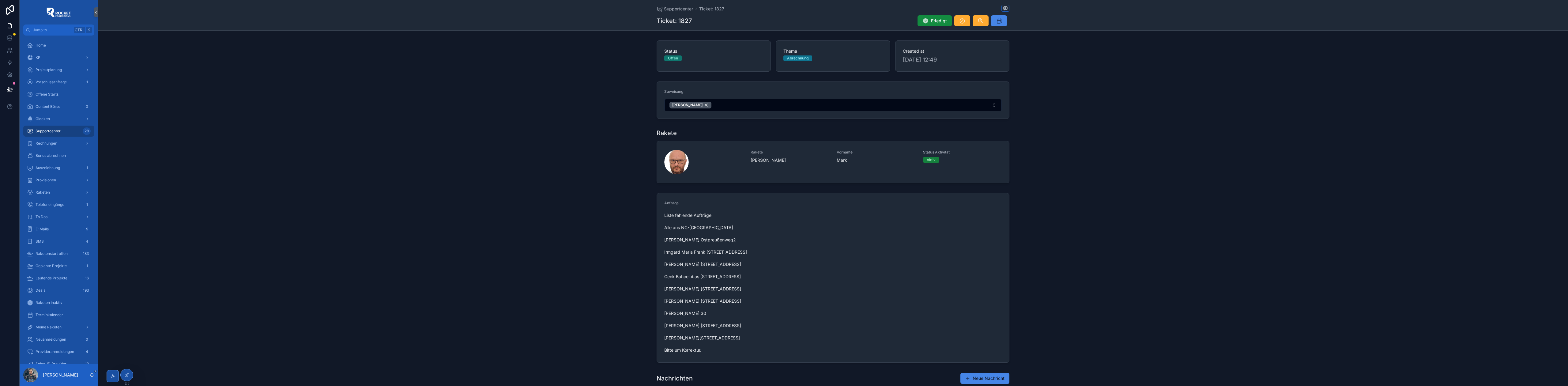
click at [621, 13] on div "Supportcenter Ticket: 1827 Ticket: 1827 Erledigt" at bounding box center [833, 15] width 353 height 30
click at [621, 9] on span "Supportcenter" at bounding box center [679, 9] width 29 height 6
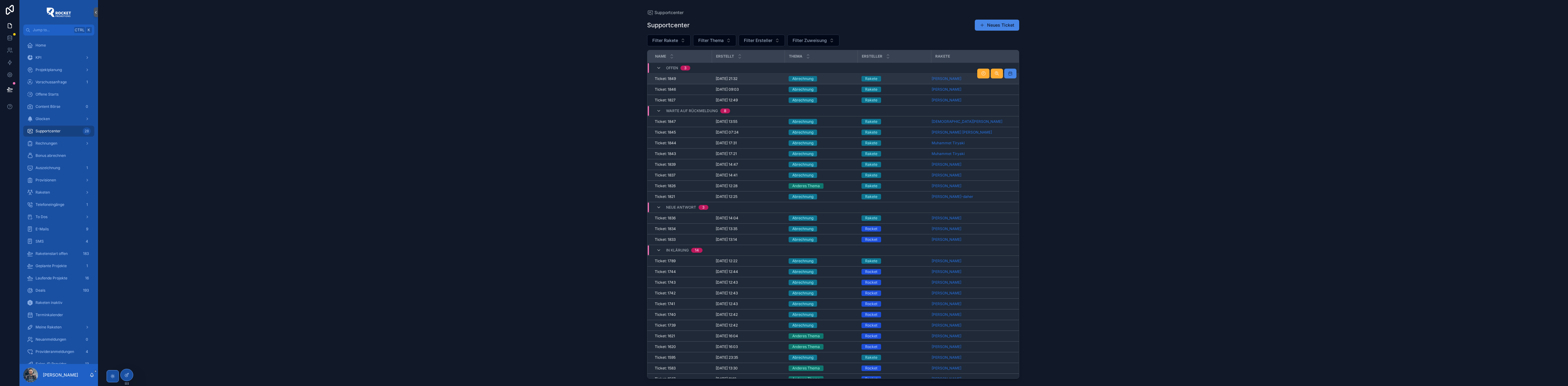
click at [621, 78] on div "Abrechnung" at bounding box center [822, 79] width 66 height 5
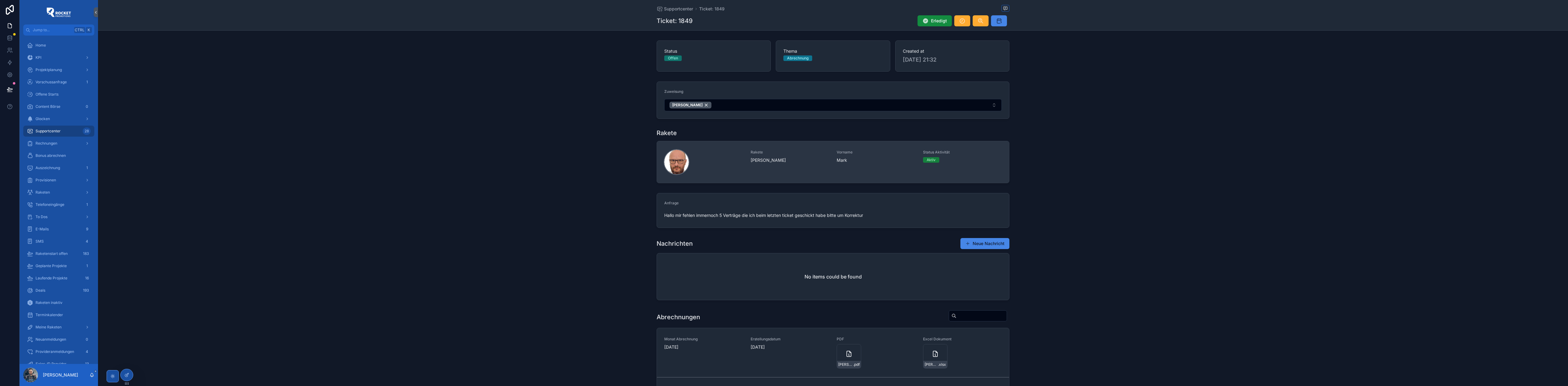
click at [621, 167] on div "scrollable content" at bounding box center [676, 162] width 24 height 24
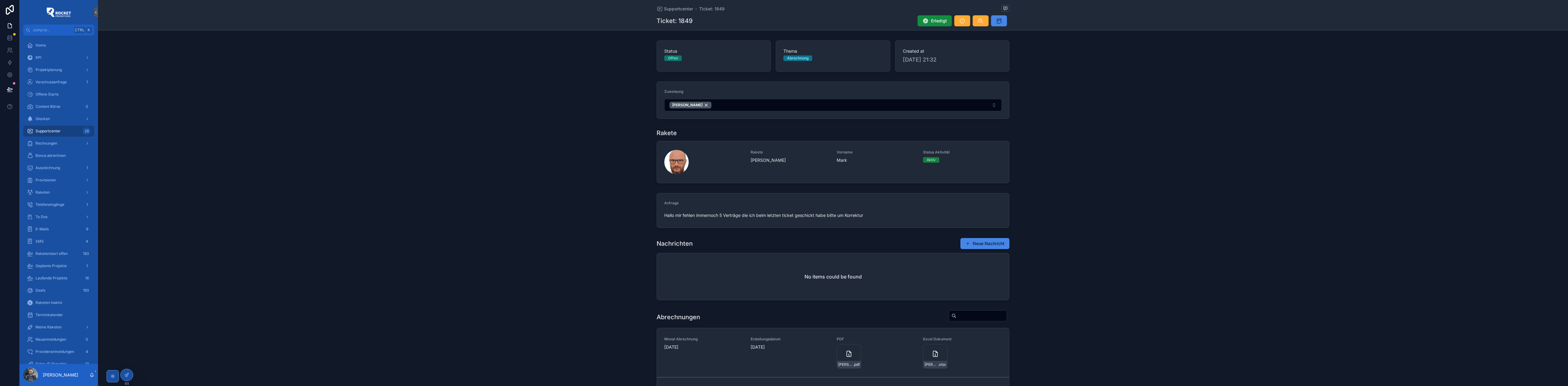
click at [592, 175] on div "Anfrage [PERSON_NAME] mir fehlen immernoch 5 Verträge die ich beim letzten tick…" at bounding box center [833, 210] width 1470 height 40
click at [621, 7] on span "Supportcenter" at bounding box center [679, 9] width 29 height 6
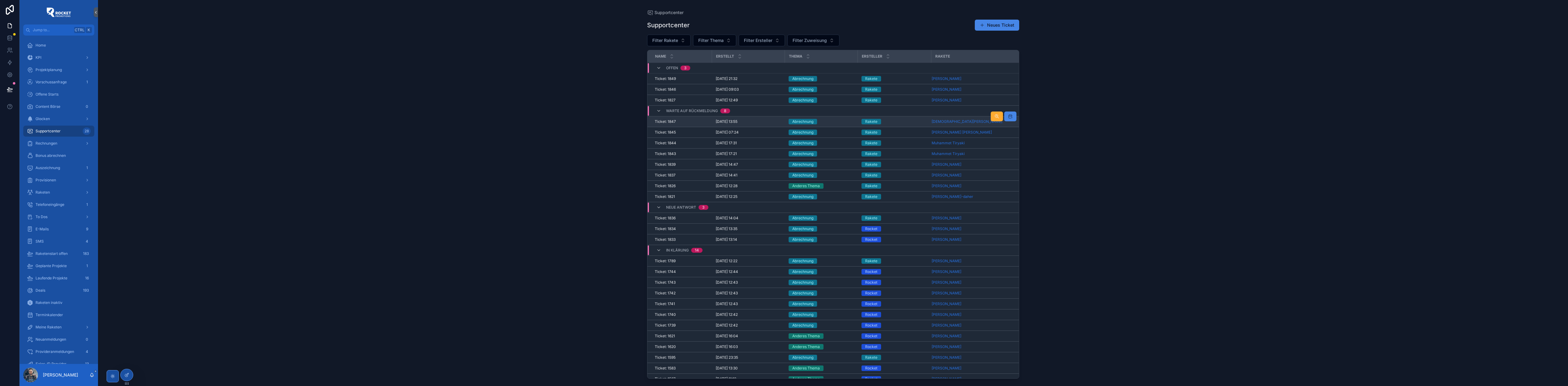
click at [621, 121] on div "Rakete" at bounding box center [894, 121] width 66 height 5
click at [621, 119] on div "Rakete" at bounding box center [894, 121] width 66 height 5
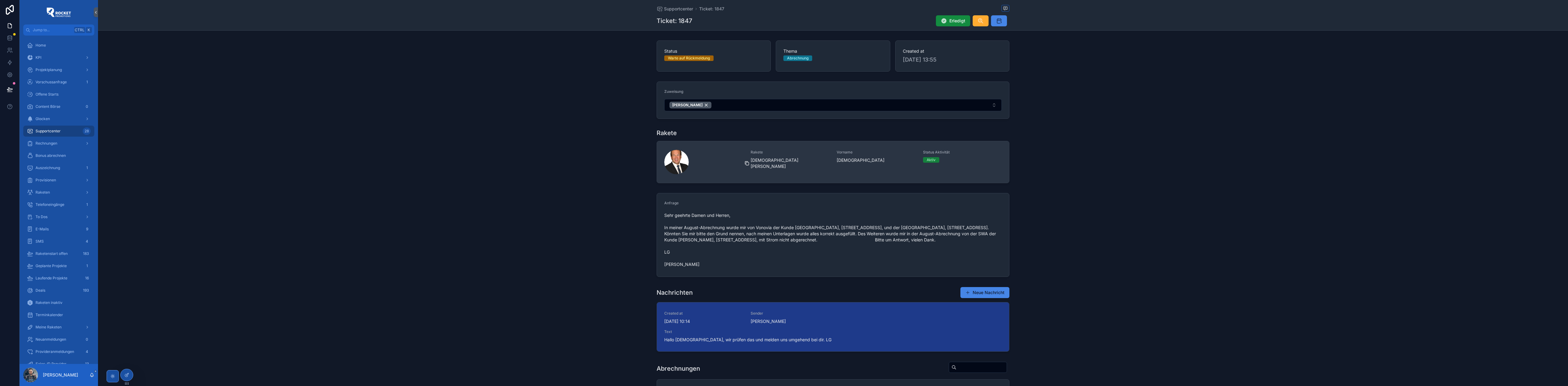
click at [621, 162] on icon "scrollable content" at bounding box center [747, 163] width 5 height 5
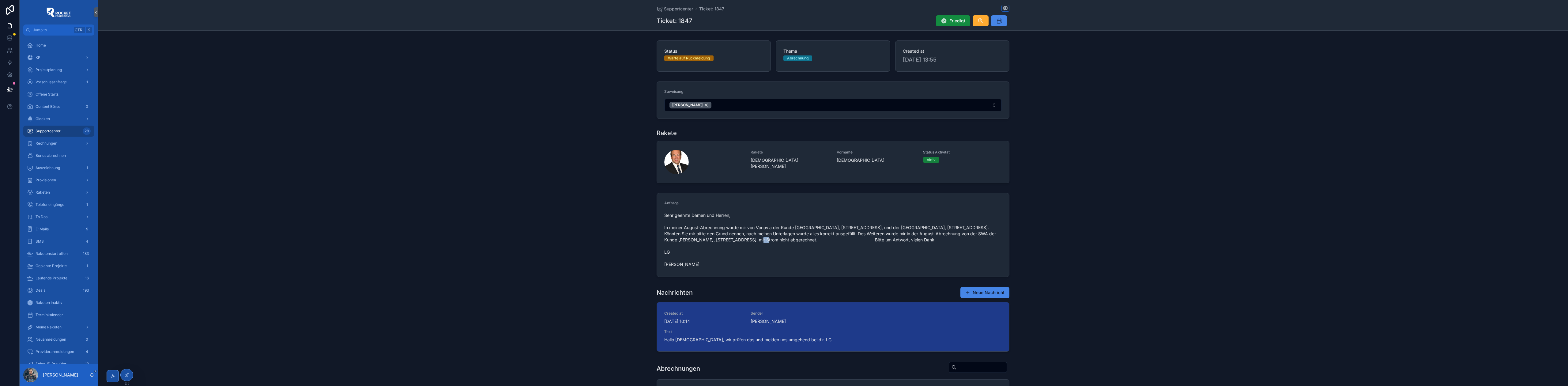
drag, startPoint x: 747, startPoint y: 240, endPoint x: 752, endPoint y: 240, distance: 5.0
click at [621, 175] on span "Sehr geehrte Damen und Herren, In meiner August-Abrechnung wurde mir von Vonovi…" at bounding box center [833, 240] width 337 height 55
drag, startPoint x: 749, startPoint y: 242, endPoint x: 785, endPoint y: 241, distance: 36.0
click at [621, 175] on span "Sehr geehrte Damen und Herren, In meiner August-Abrechnung wurde mir von Vonovi…" at bounding box center [833, 240] width 337 height 55
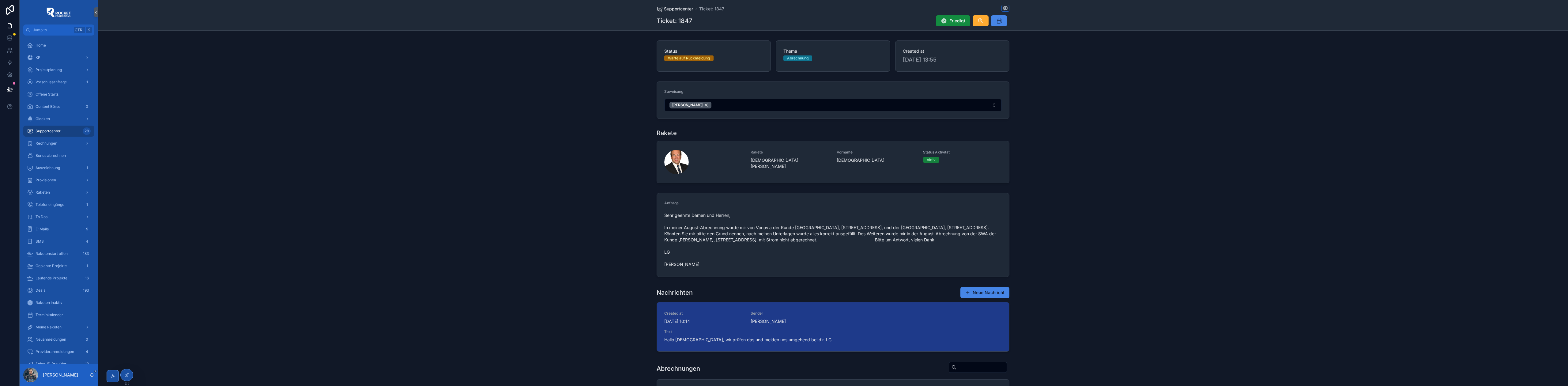
click at [621, 9] on span "Supportcenter" at bounding box center [679, 9] width 29 height 6
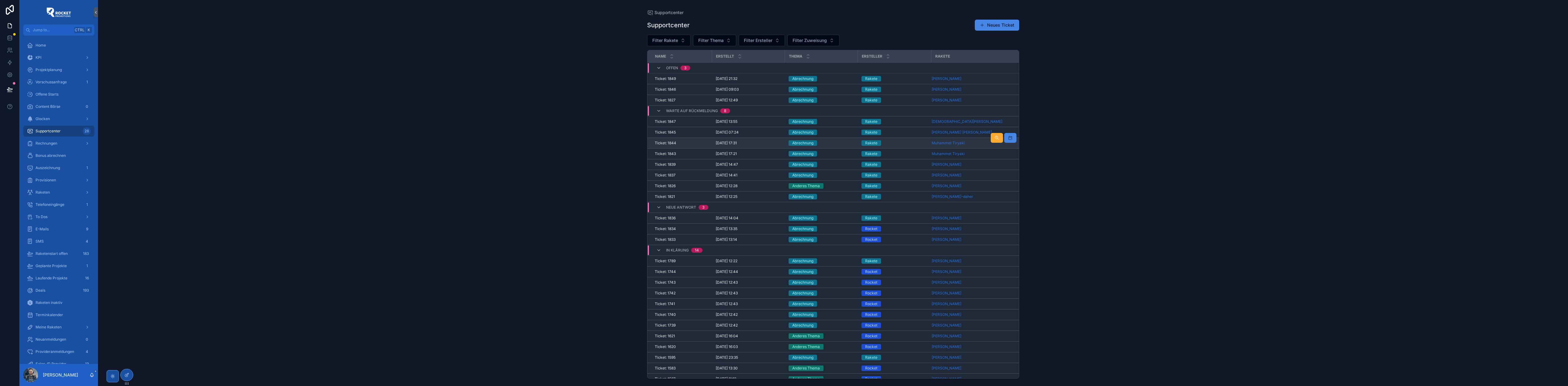
click at [621, 142] on div "Abrechnung" at bounding box center [822, 142] width 66 height 5
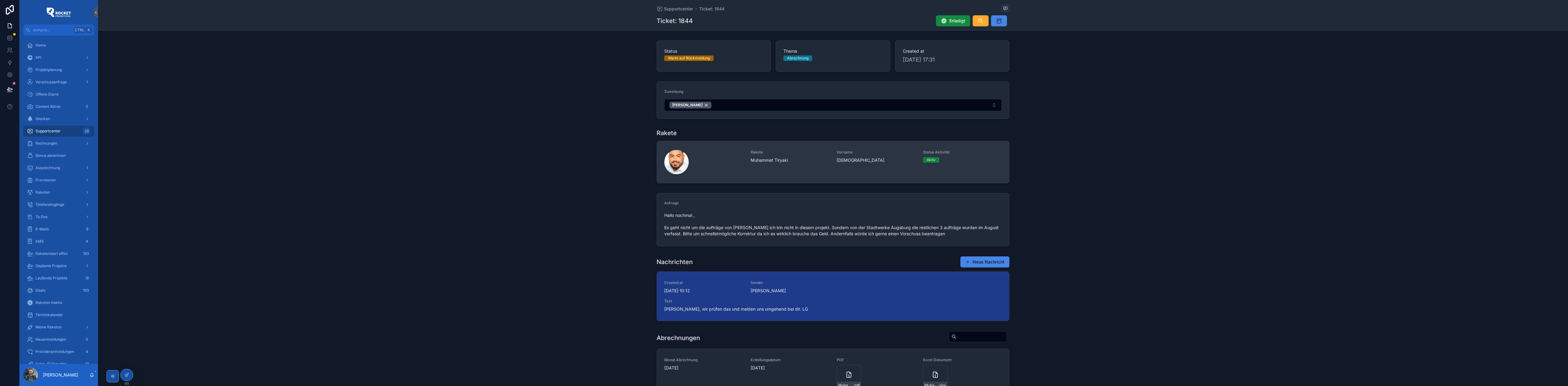
click at [0, 0] on icon "scrollable content" at bounding box center [0, 0] width 0 height 0
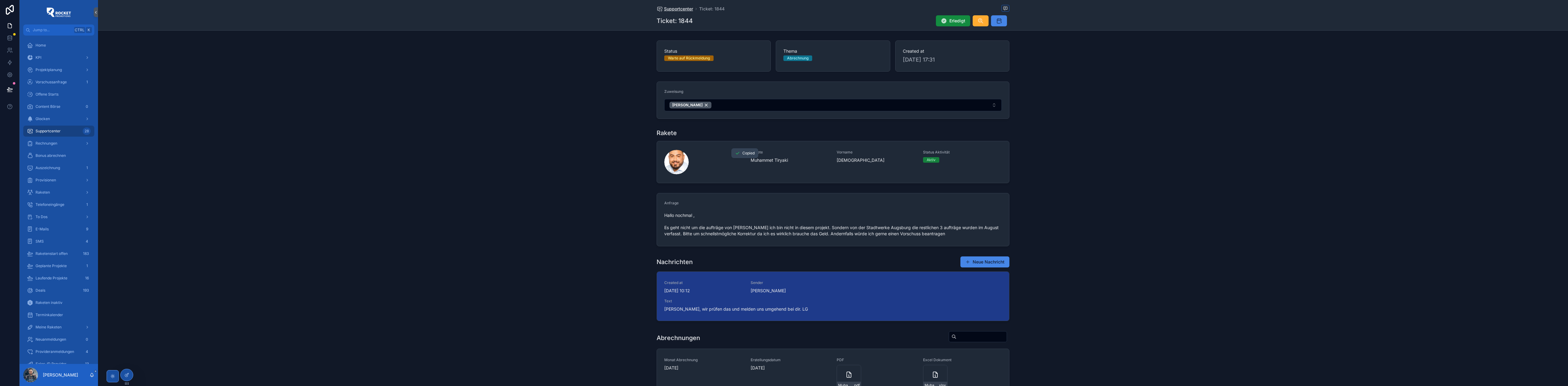
click at [621, 8] on span "Supportcenter" at bounding box center [679, 9] width 29 height 6
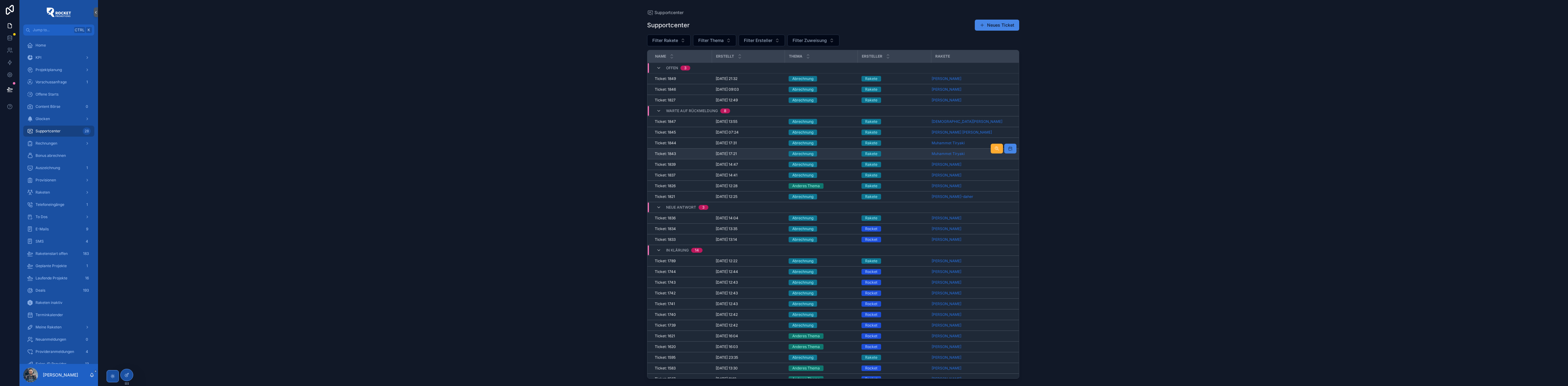
click at [621, 154] on div "Rakete" at bounding box center [894, 153] width 66 height 5
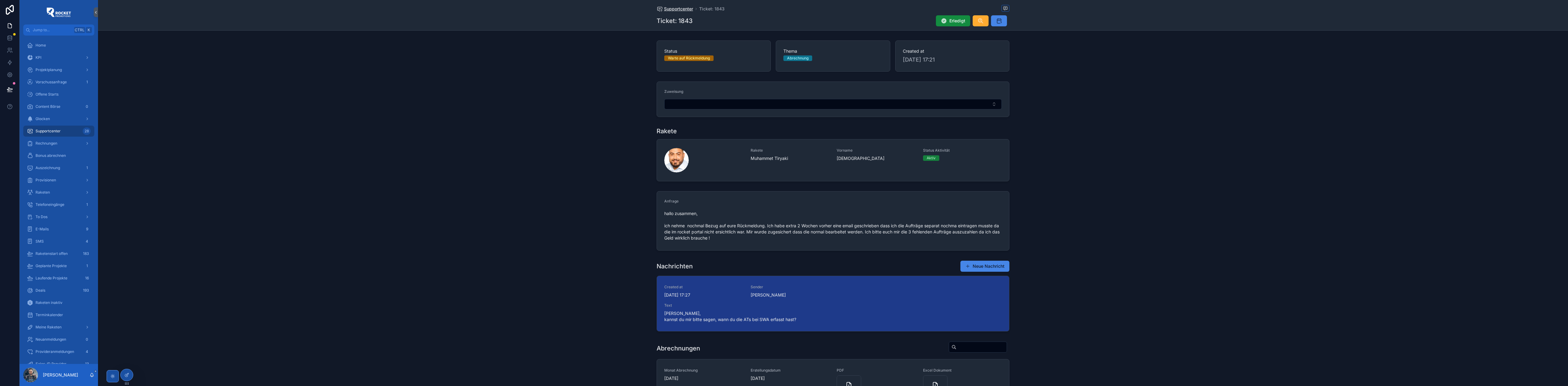
click at [621, 8] on span "Supportcenter" at bounding box center [679, 9] width 29 height 6
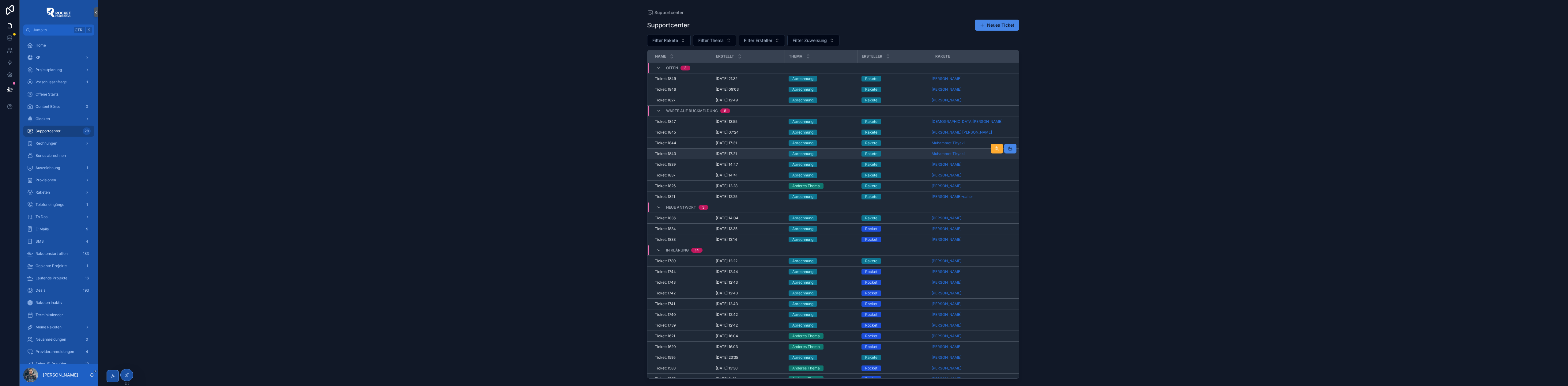
click at [621, 155] on div "Abrechnung" at bounding box center [822, 153] width 66 height 5
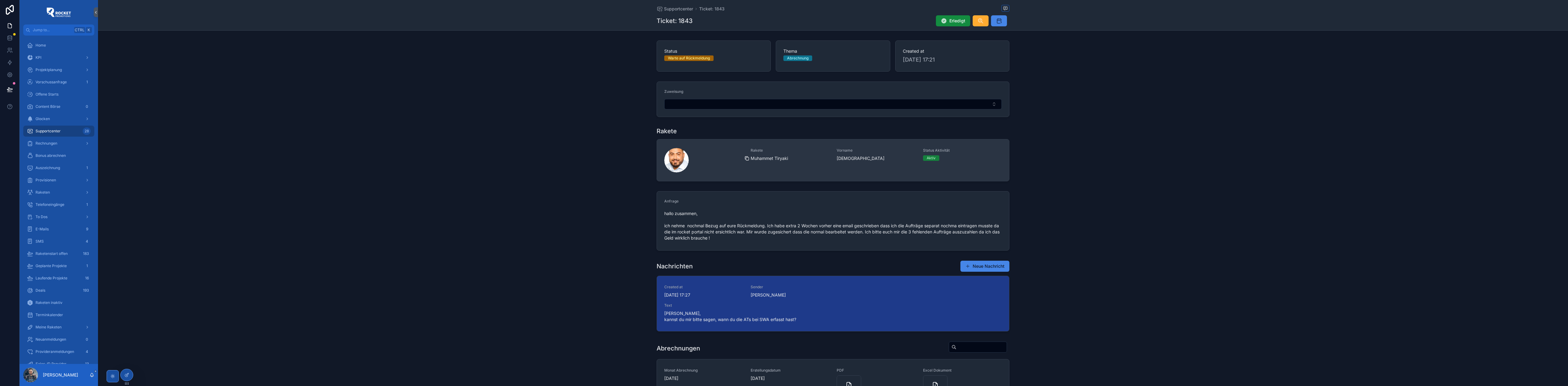
click at [621, 159] on icon "scrollable content" at bounding box center [747, 158] width 5 height 5
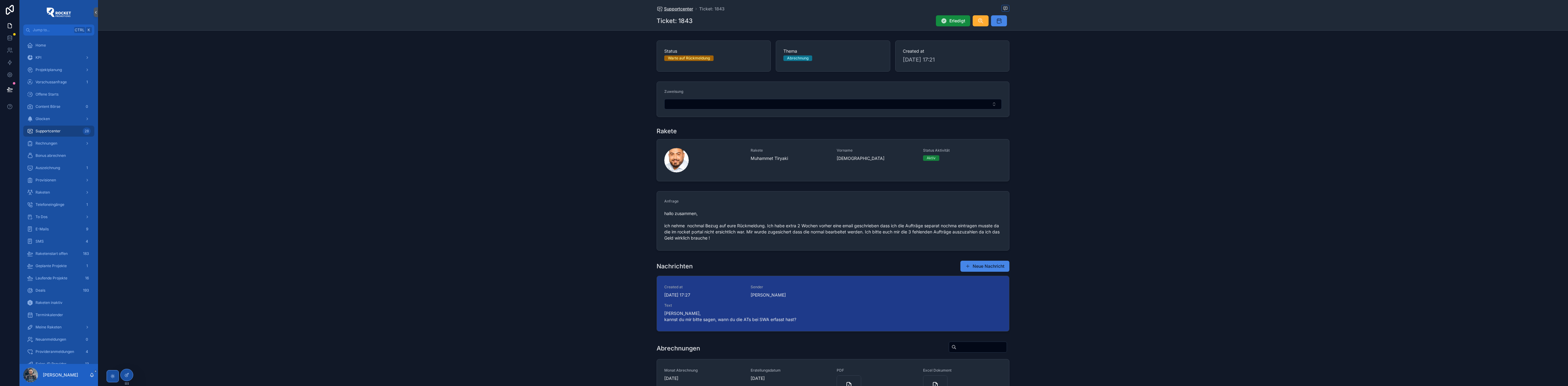
click at [621, 10] on span "Supportcenter" at bounding box center [679, 9] width 29 height 6
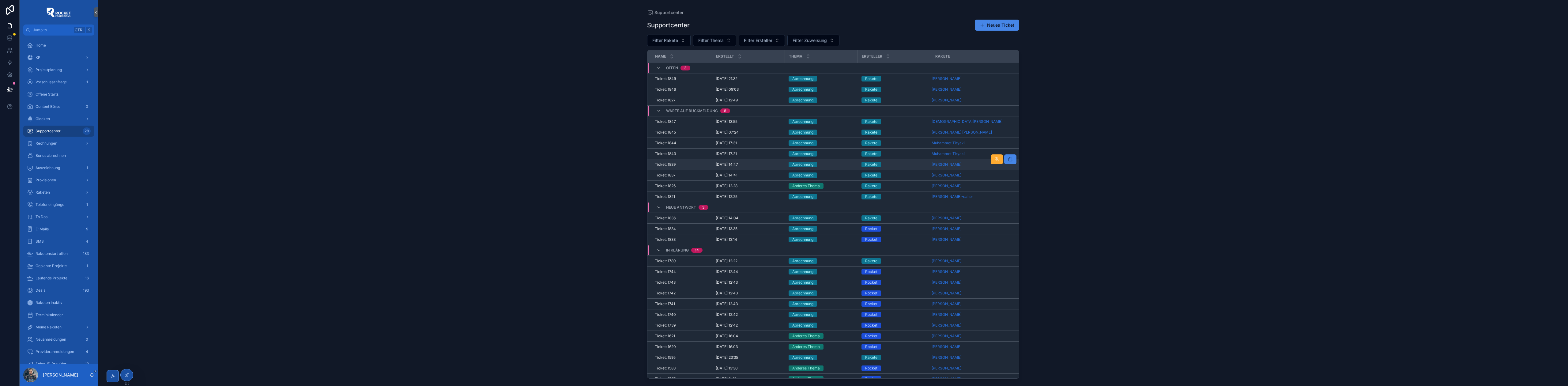
click at [621, 164] on div "Abrechnung" at bounding box center [822, 164] width 66 height 5
click at [621, 175] on td "Abrechnung" at bounding box center [822, 175] width 73 height 11
click at [621, 175] on div "Abrechnung" at bounding box center [822, 175] width 66 height 5
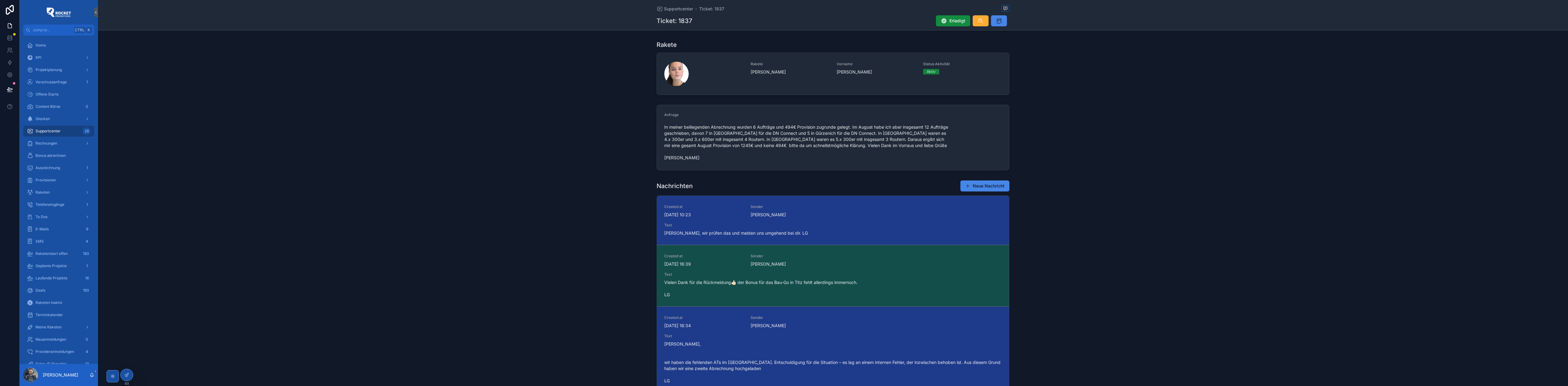
scroll to position [82, 0]
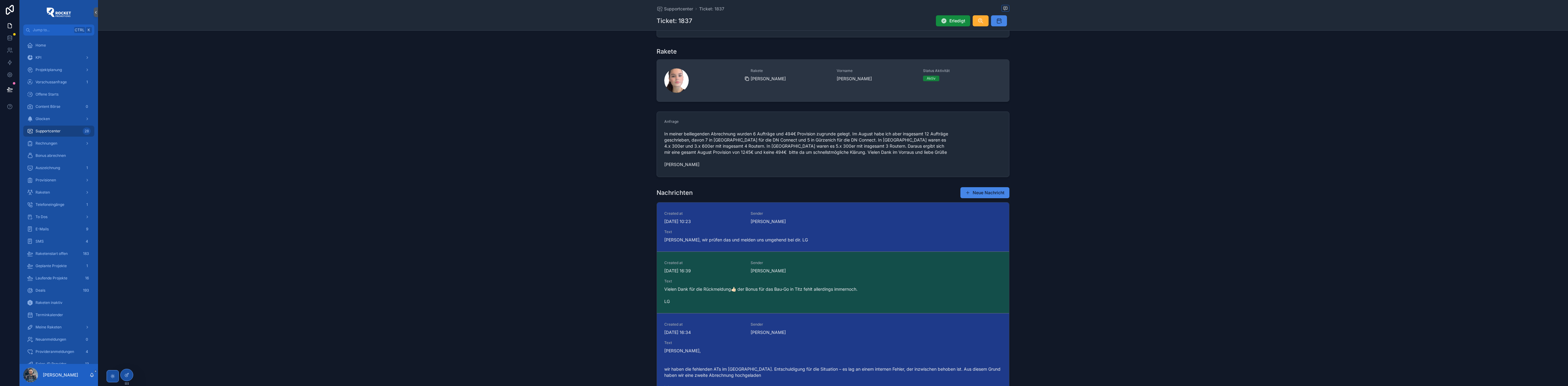
click at [621, 80] on icon "scrollable content" at bounding box center [747, 79] width 5 height 5
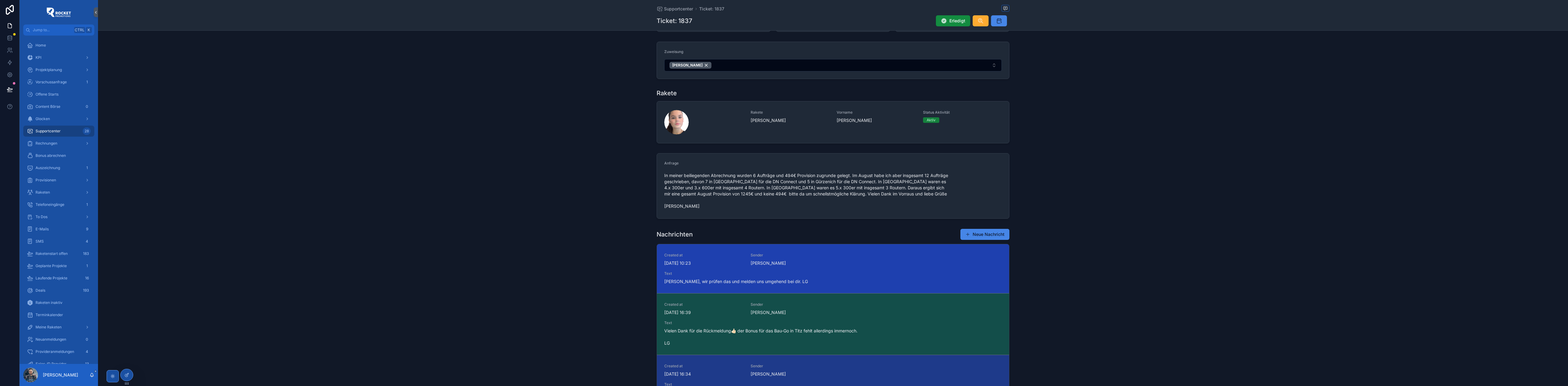
scroll to position [0, 0]
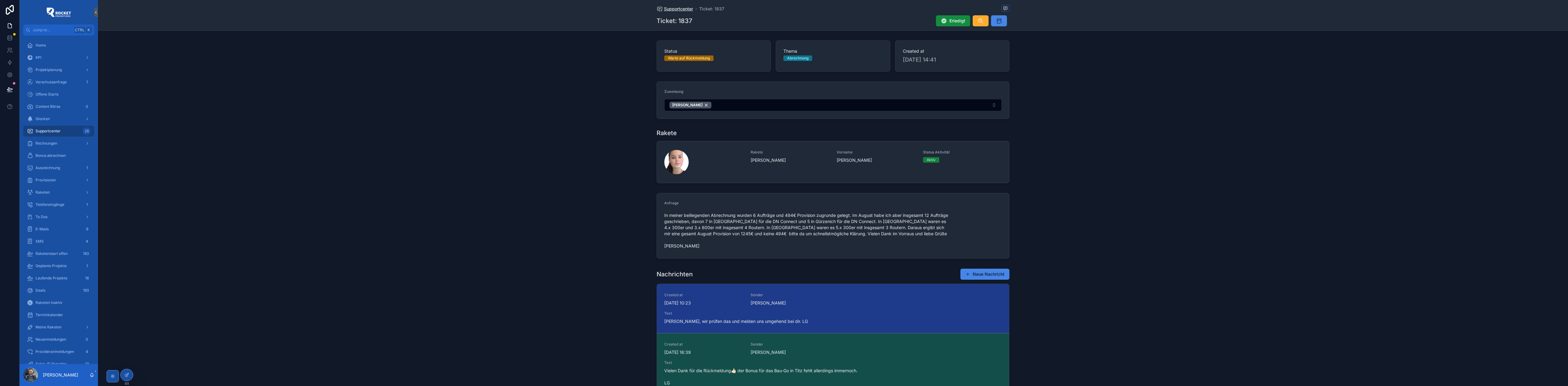
click at [621, 7] on span "Supportcenter" at bounding box center [679, 9] width 29 height 6
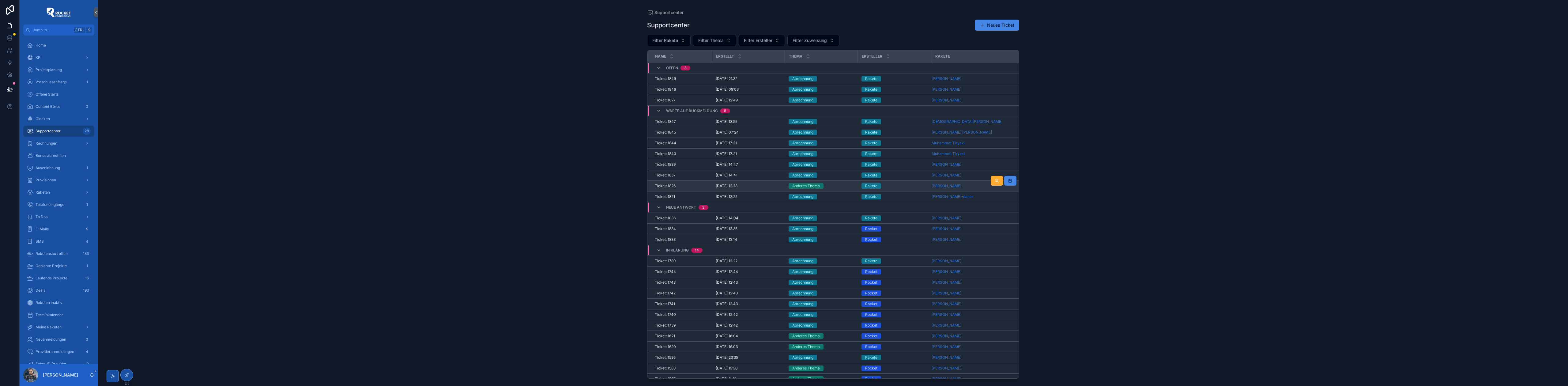
click at [621, 175] on div "Anderes Thema" at bounding box center [822, 186] width 66 height 5
click at [621, 175] on div "Abrechnung" at bounding box center [822, 196] width 66 height 5
click at [621, 175] on div "Abrechnung" at bounding box center [822, 228] width 66 height 5
